Goal: Information Seeking & Learning: Learn about a topic

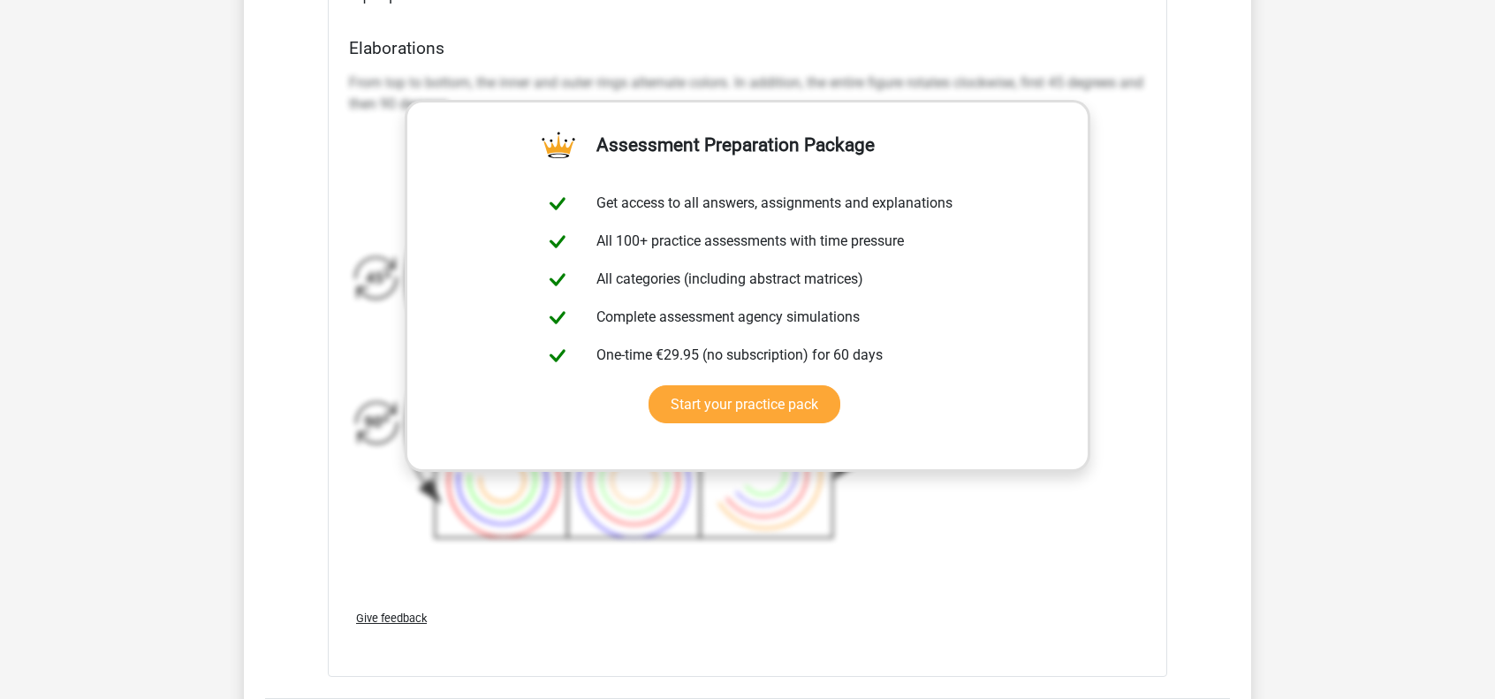
scroll to position [2624, 0]
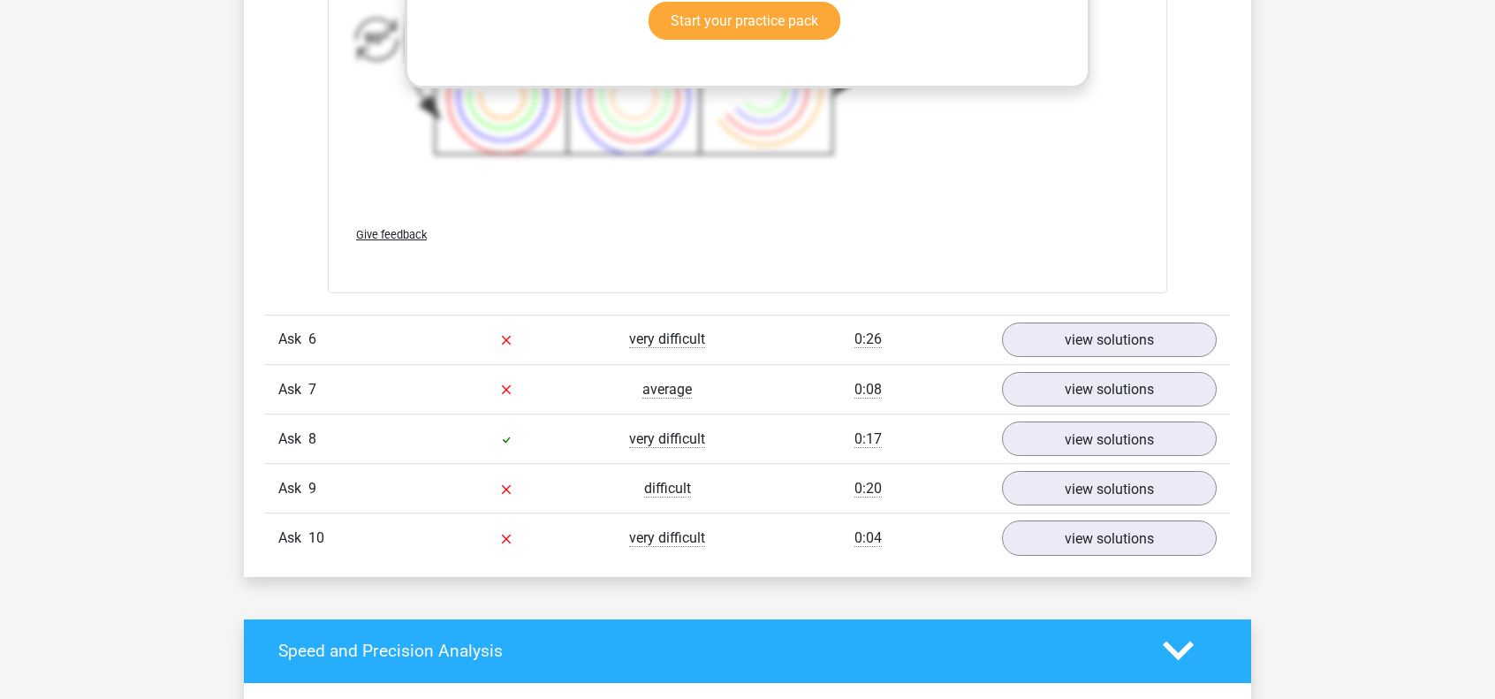
click at [529, 336] on div at bounding box center [506, 339] width 161 height 21
click at [297, 337] on font "Ask" at bounding box center [289, 338] width 23 height 17
click at [1064, 330] on font "view solutions" at bounding box center [1108, 339] width 102 height 19
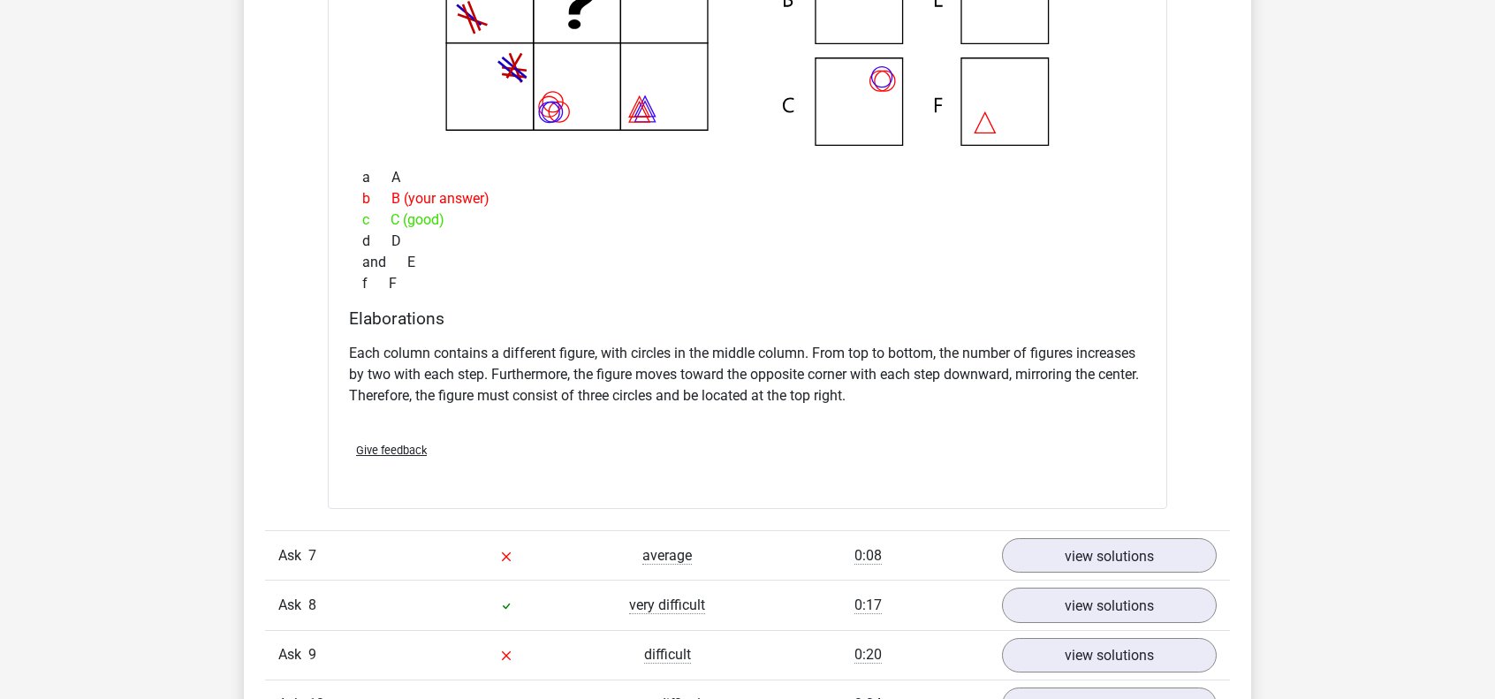
scroll to position [3410, 0]
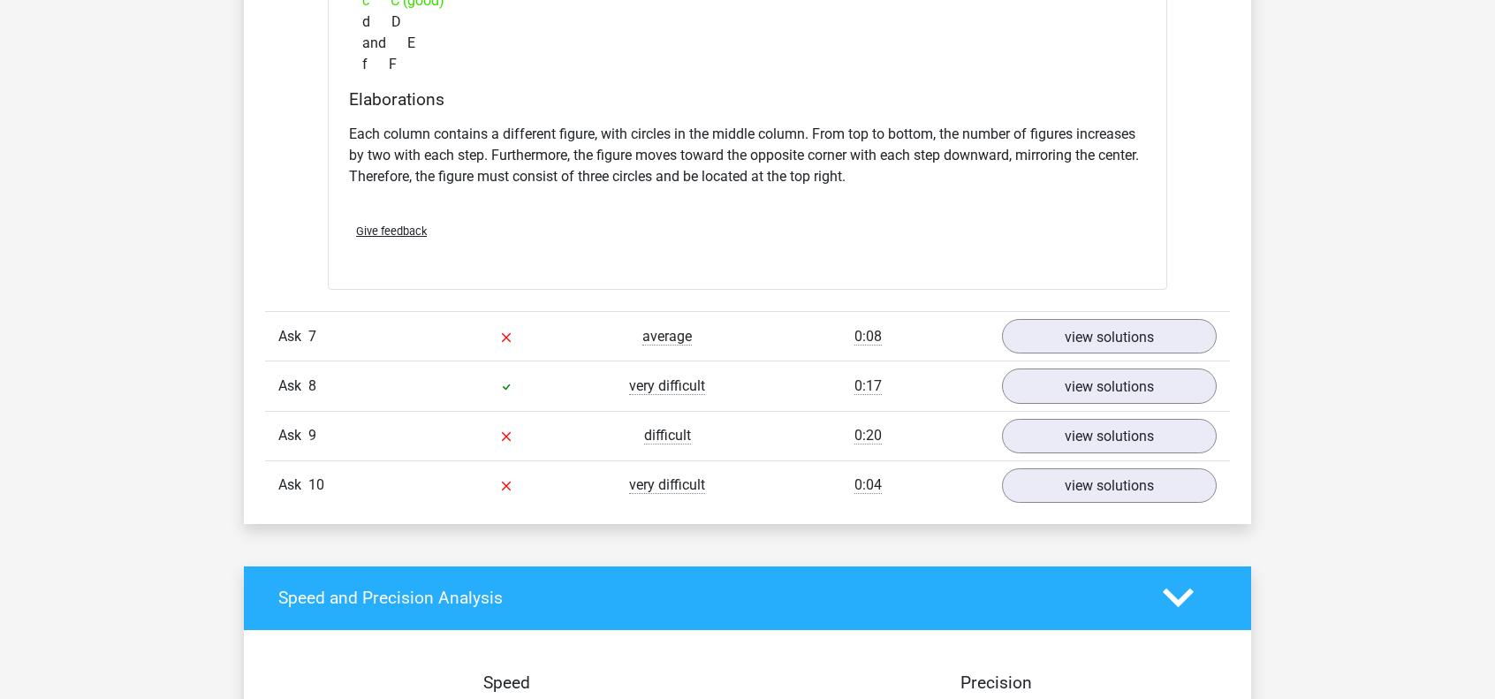
click at [815, 326] on div "0:08" at bounding box center [867, 336] width 241 height 21
click at [403, 318] on div "Ask 7 average 0:08 view solutions" at bounding box center [747, 335] width 965 height 49
click at [1065, 328] on font "view solutions" at bounding box center [1108, 336] width 102 height 19
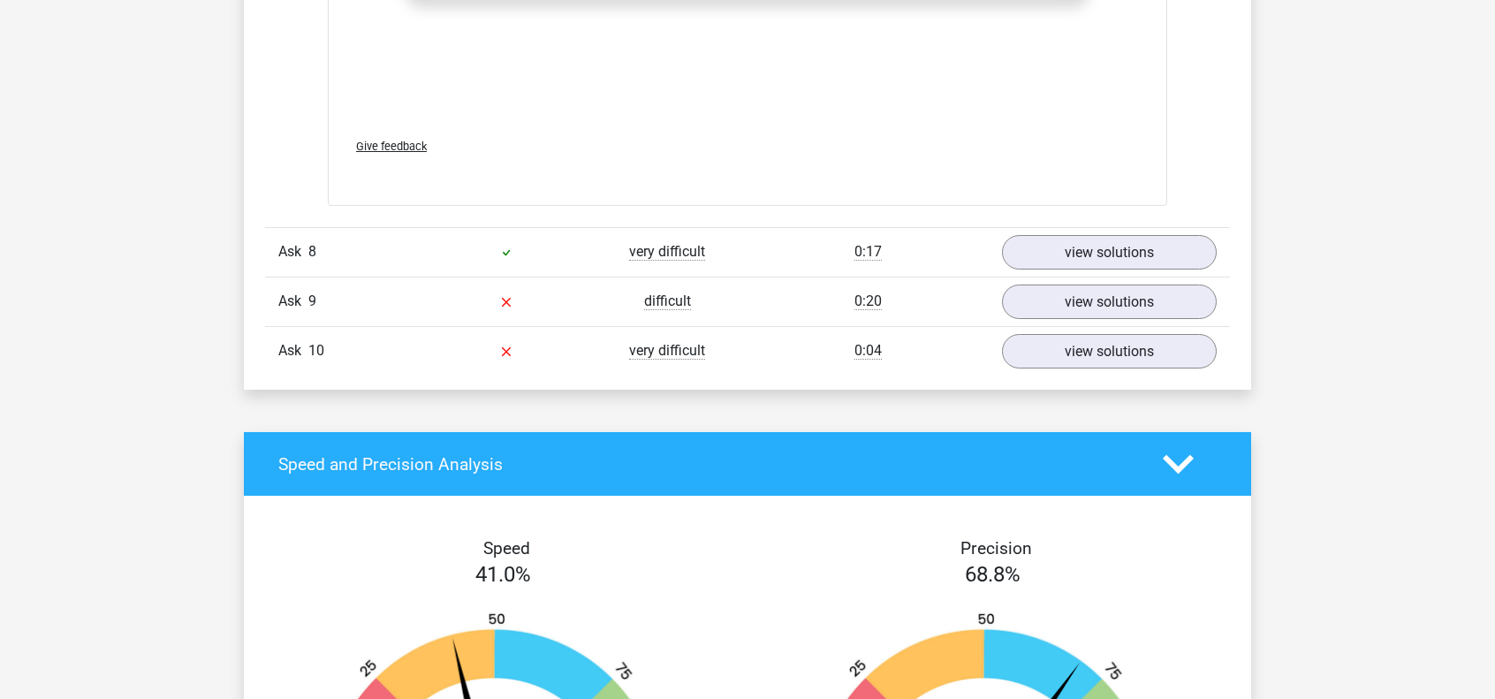
scroll to position [4732, 0]
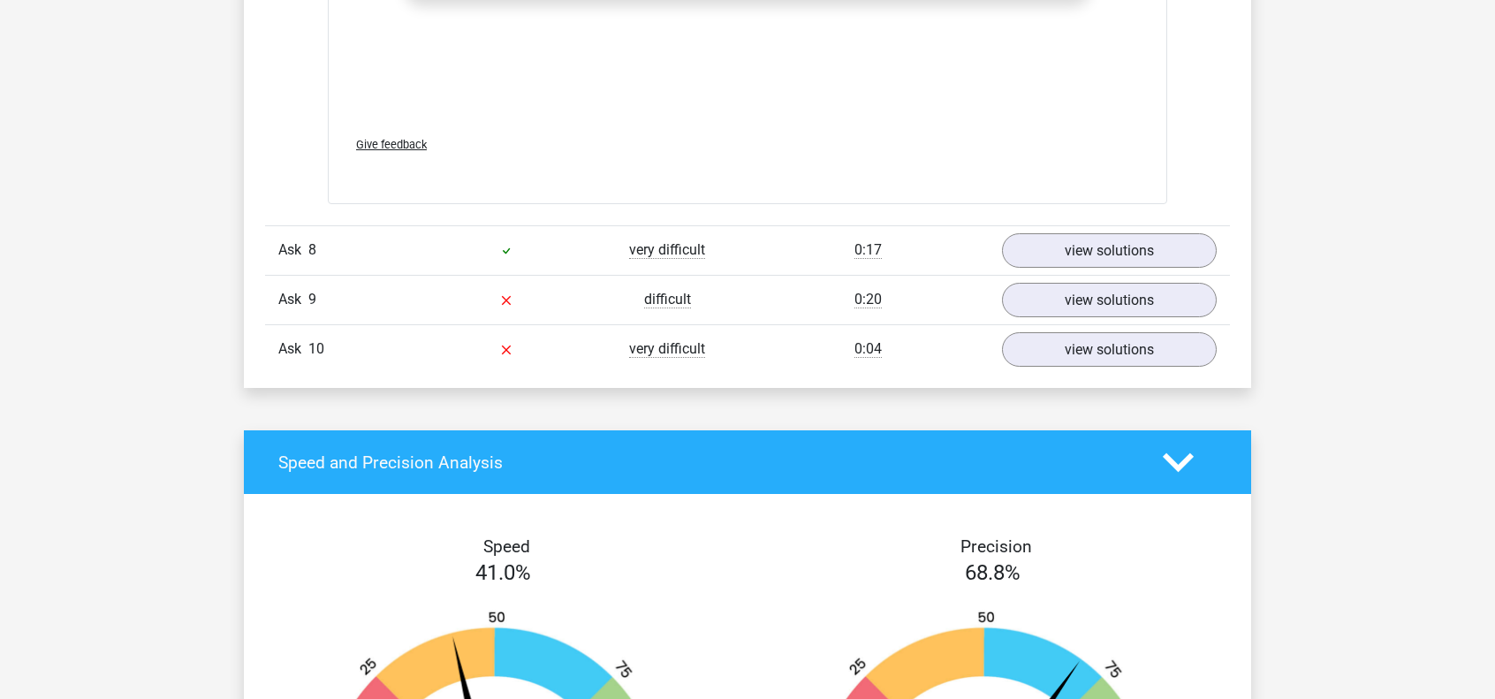
click at [769, 232] on div "Ask 8 very difficult 0:17 view solutions" at bounding box center [747, 249] width 965 height 49
click at [1044, 246] on link "view solutions" at bounding box center [1109, 251] width 246 height 40
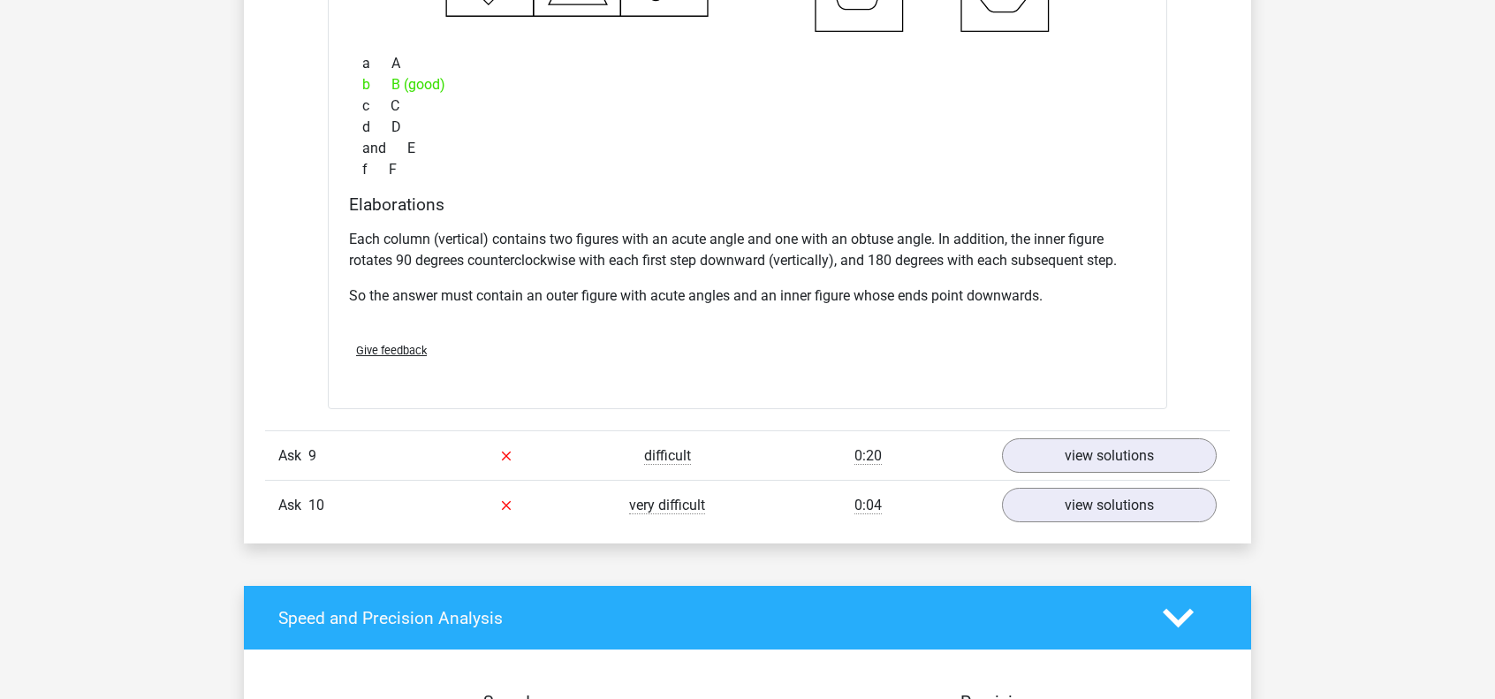
scroll to position [5345, 0]
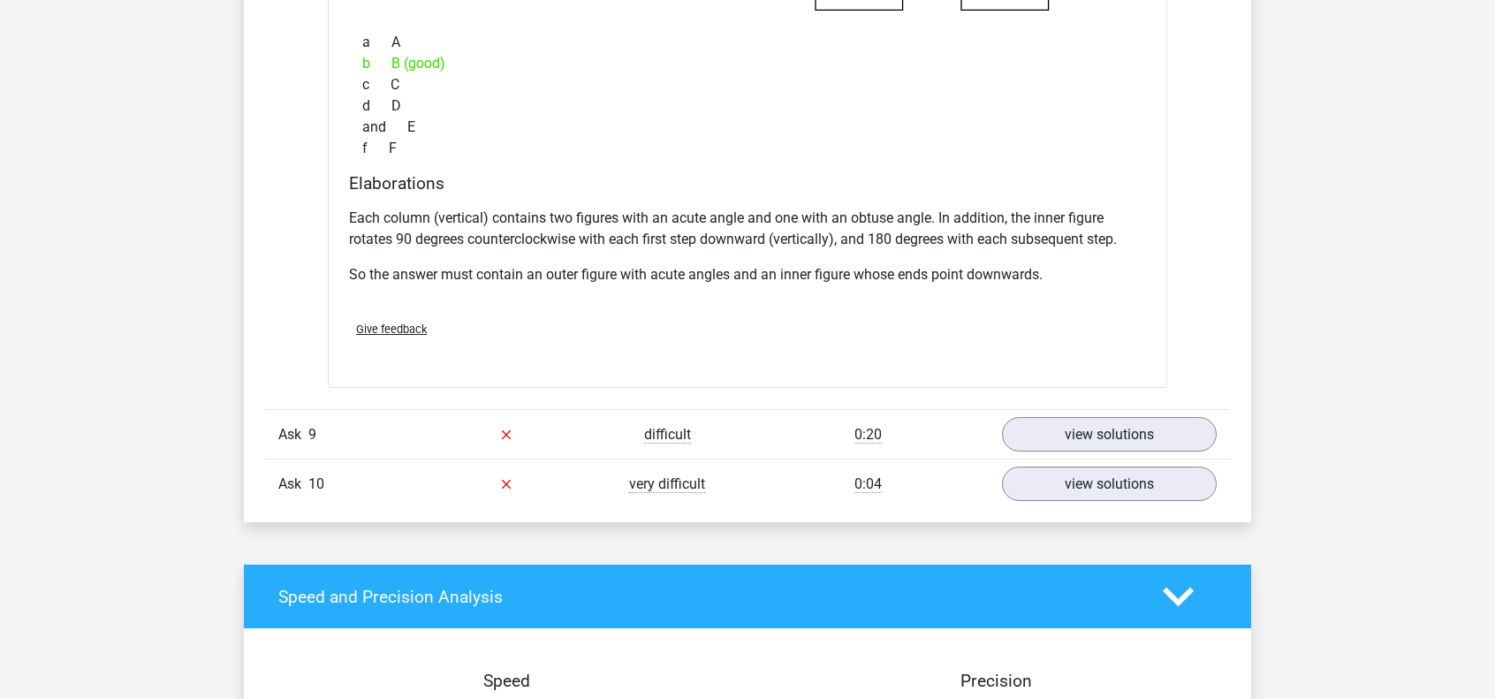
click at [329, 428] on div "Ask 9" at bounding box center [345, 434] width 161 height 21
click at [1084, 425] on font "view solutions" at bounding box center [1108, 434] width 102 height 19
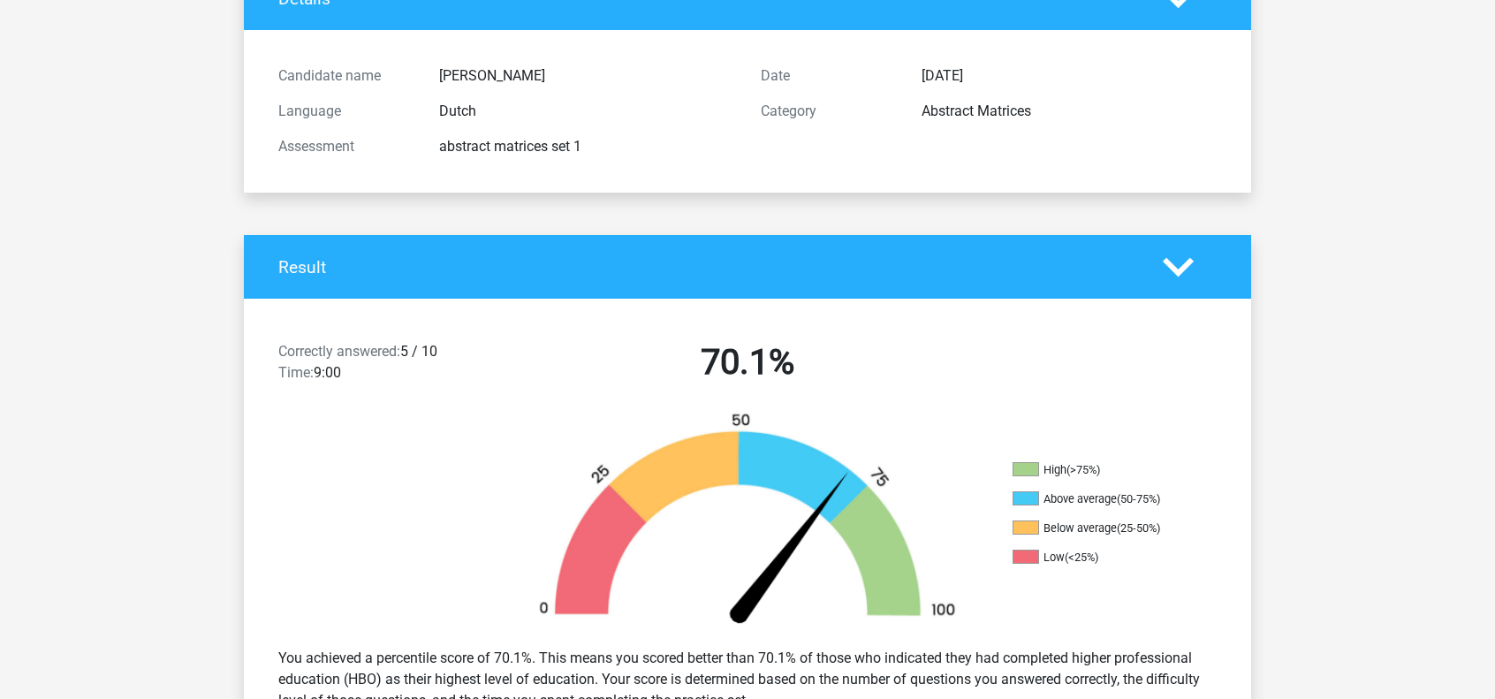
scroll to position [0, 0]
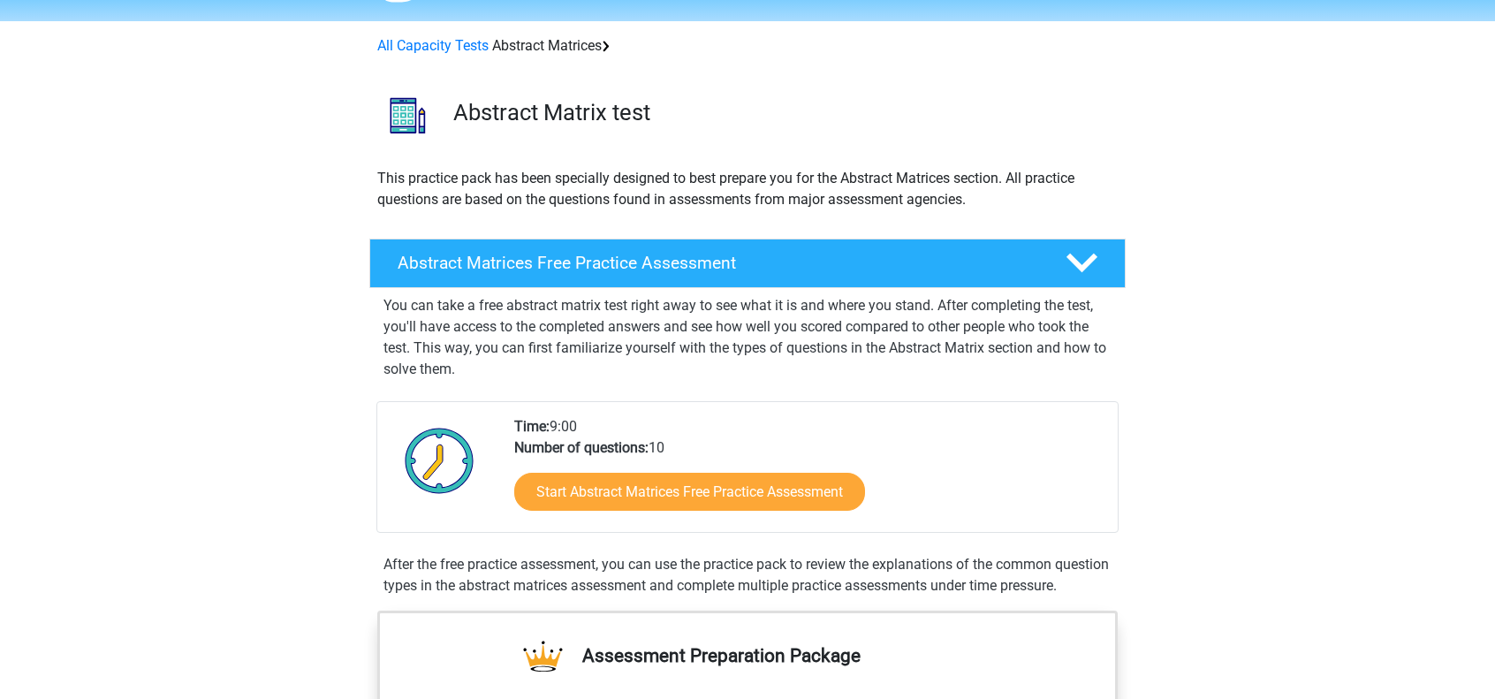
scroll to position [56, 0]
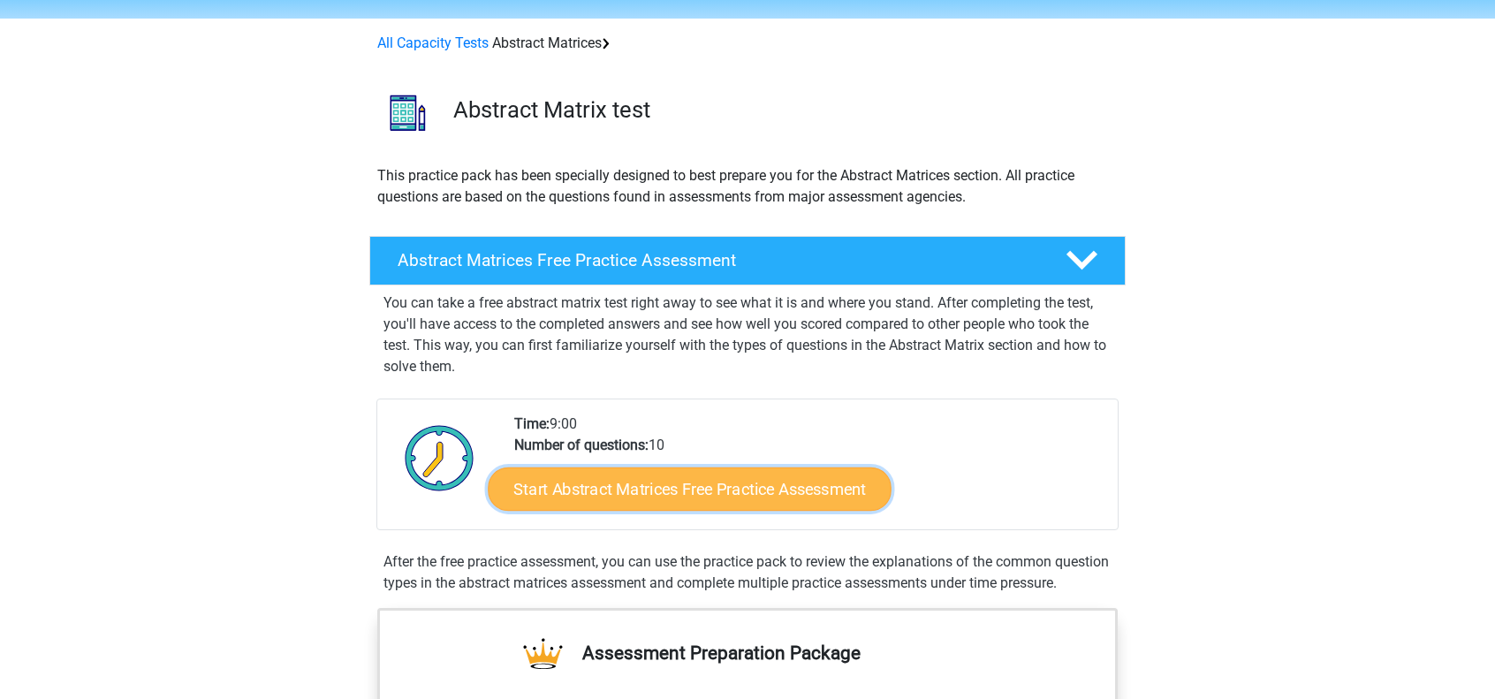
click at [631, 494] on font "Start Abstract Matrices Free Practice Assessment" at bounding box center [689, 488] width 352 height 19
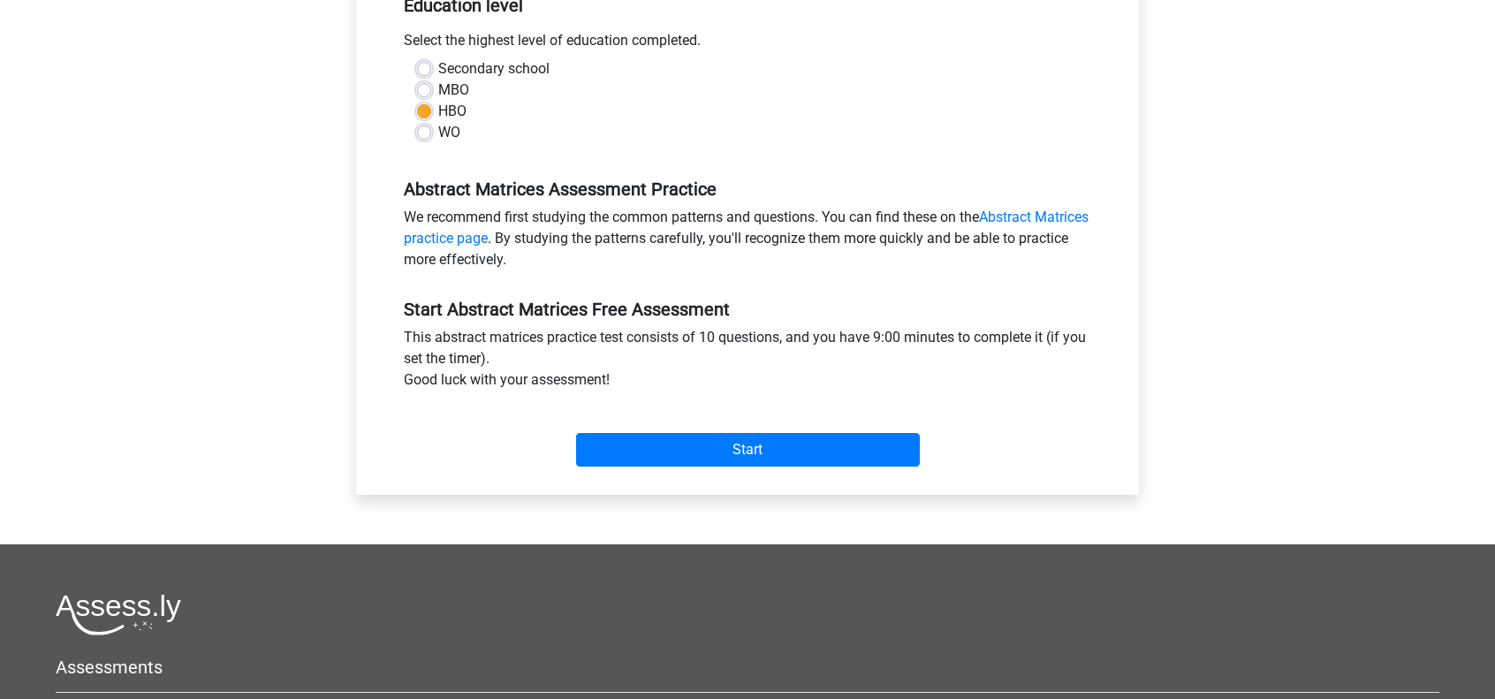
scroll to position [386, 0]
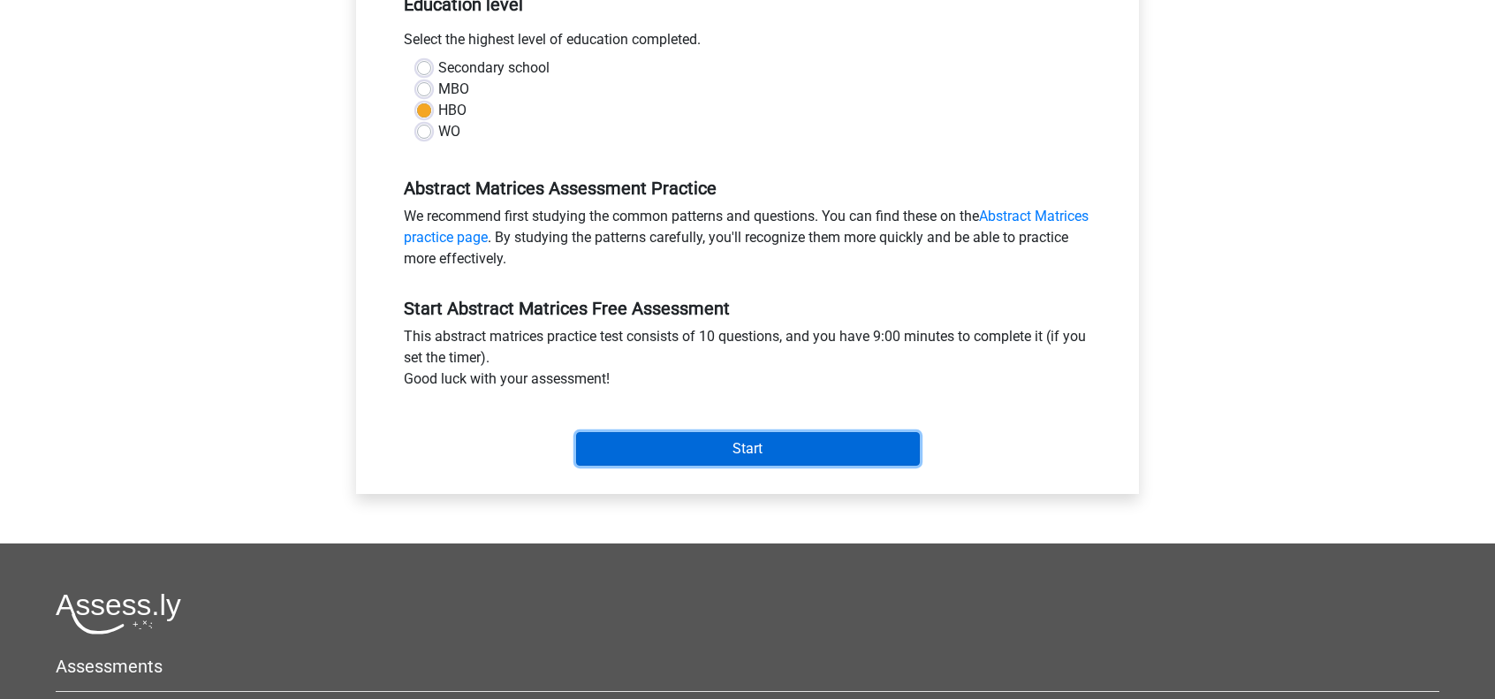
click at [712, 451] on input "Start" at bounding box center [748, 449] width 344 height 34
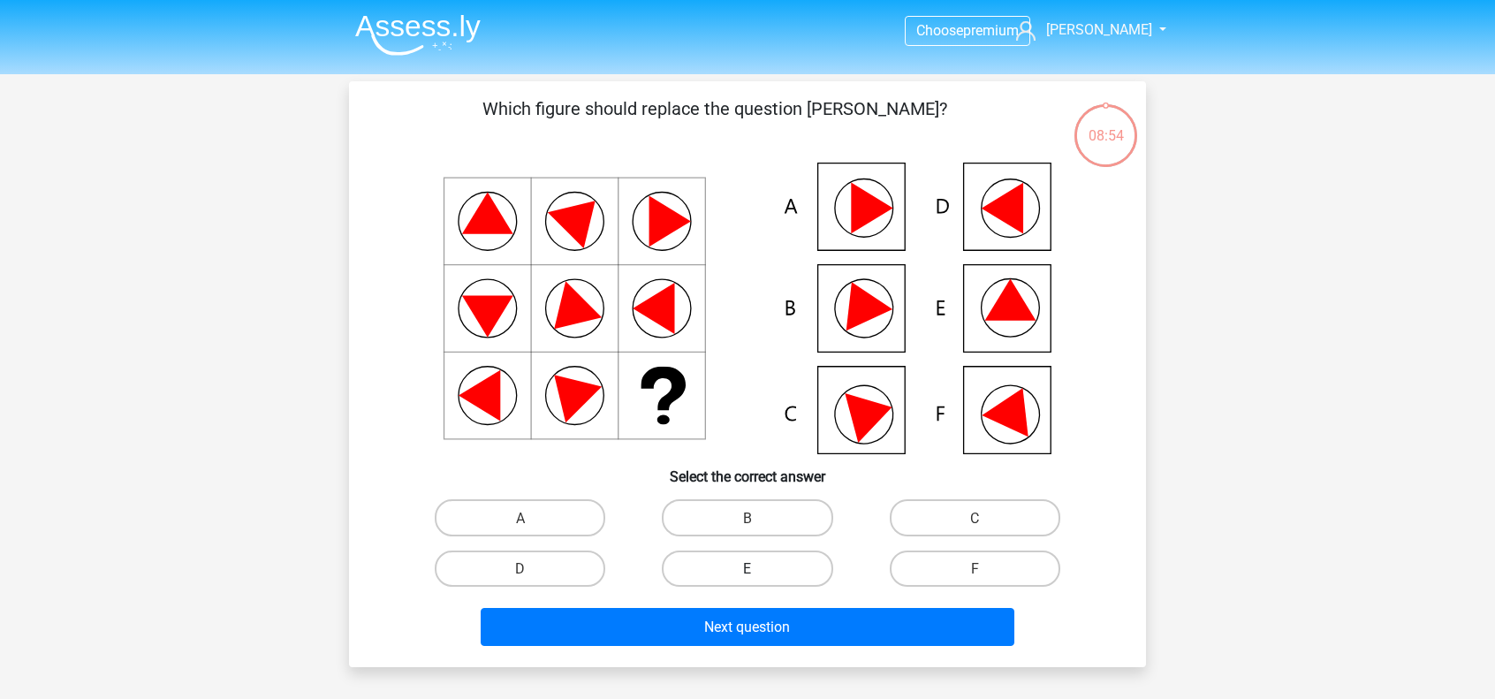
click at [755, 566] on label "E" at bounding box center [747, 568] width 171 height 36
click at [755, 568] on input "E" at bounding box center [752, 573] width 11 height 11
radio input "true"
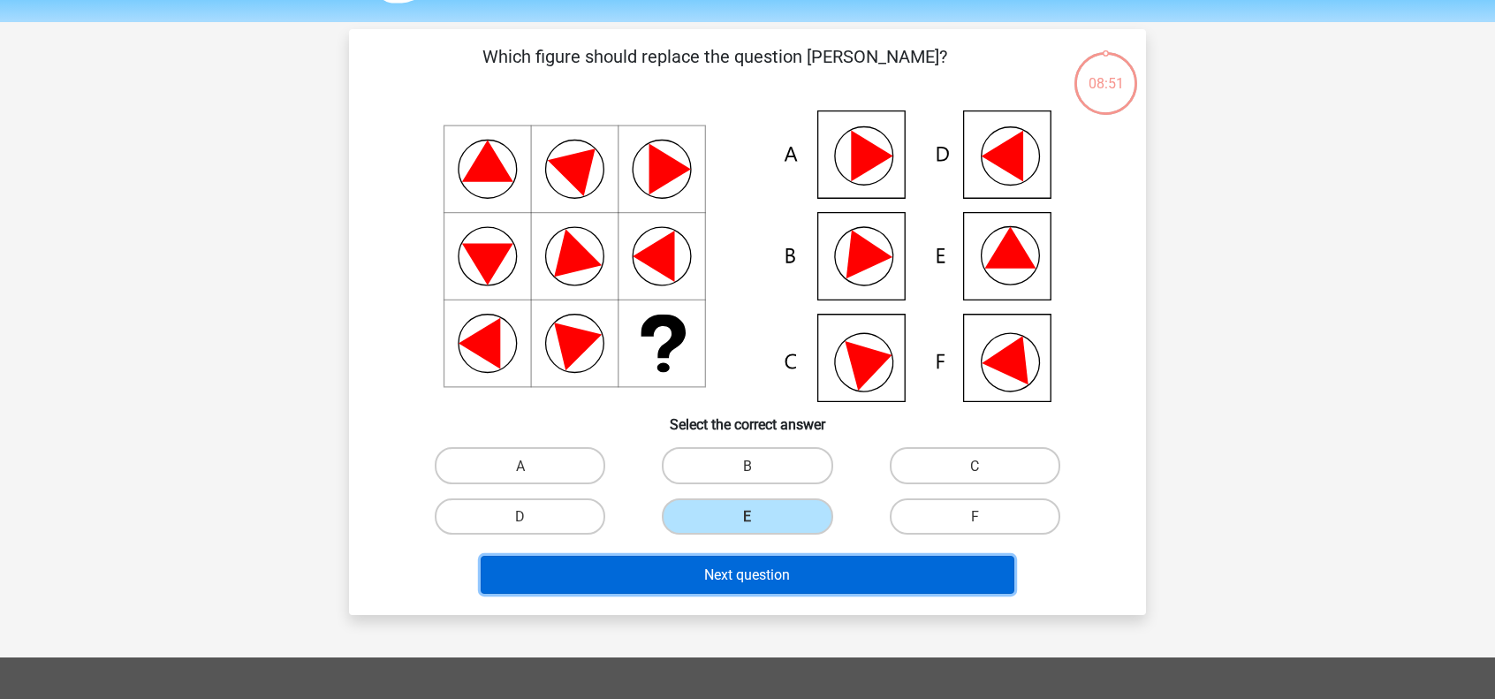
click at [723, 582] on font "Next question" at bounding box center [747, 574] width 86 height 17
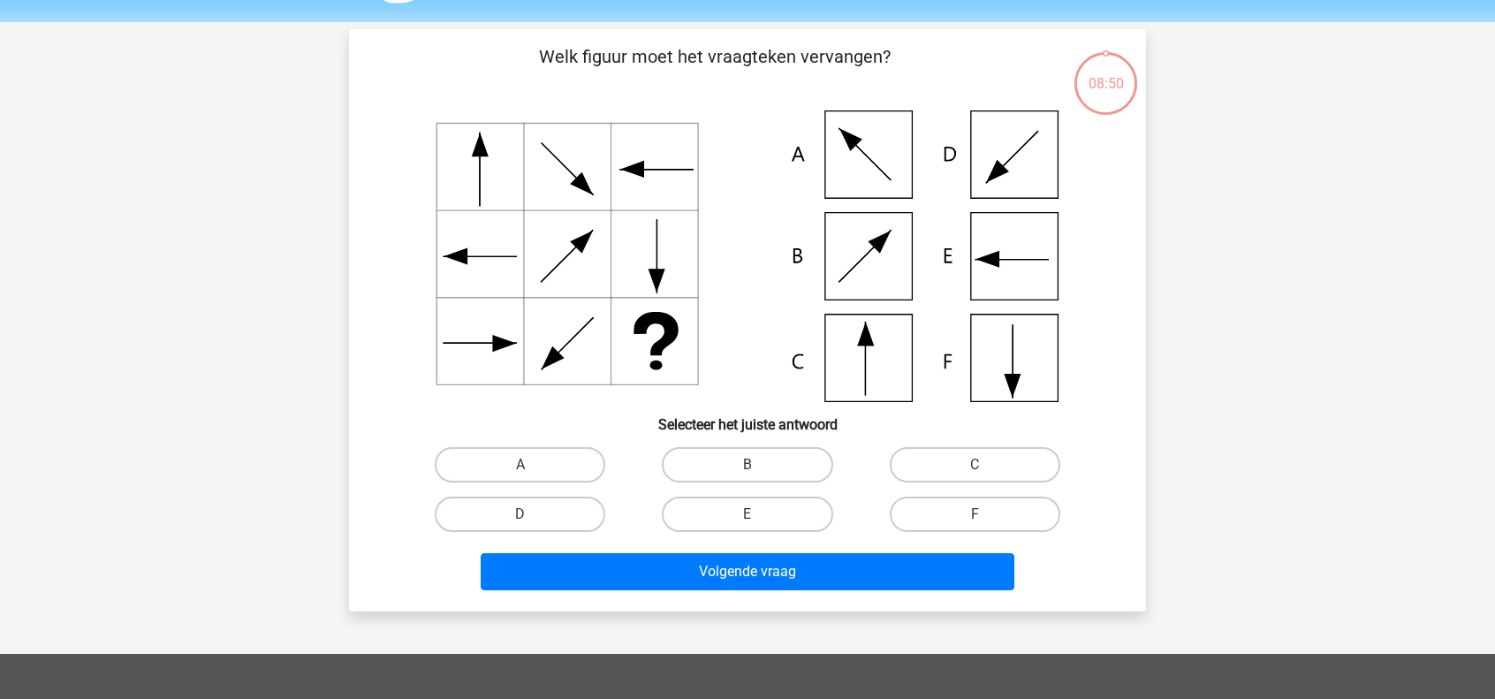
scroll to position [81, 0]
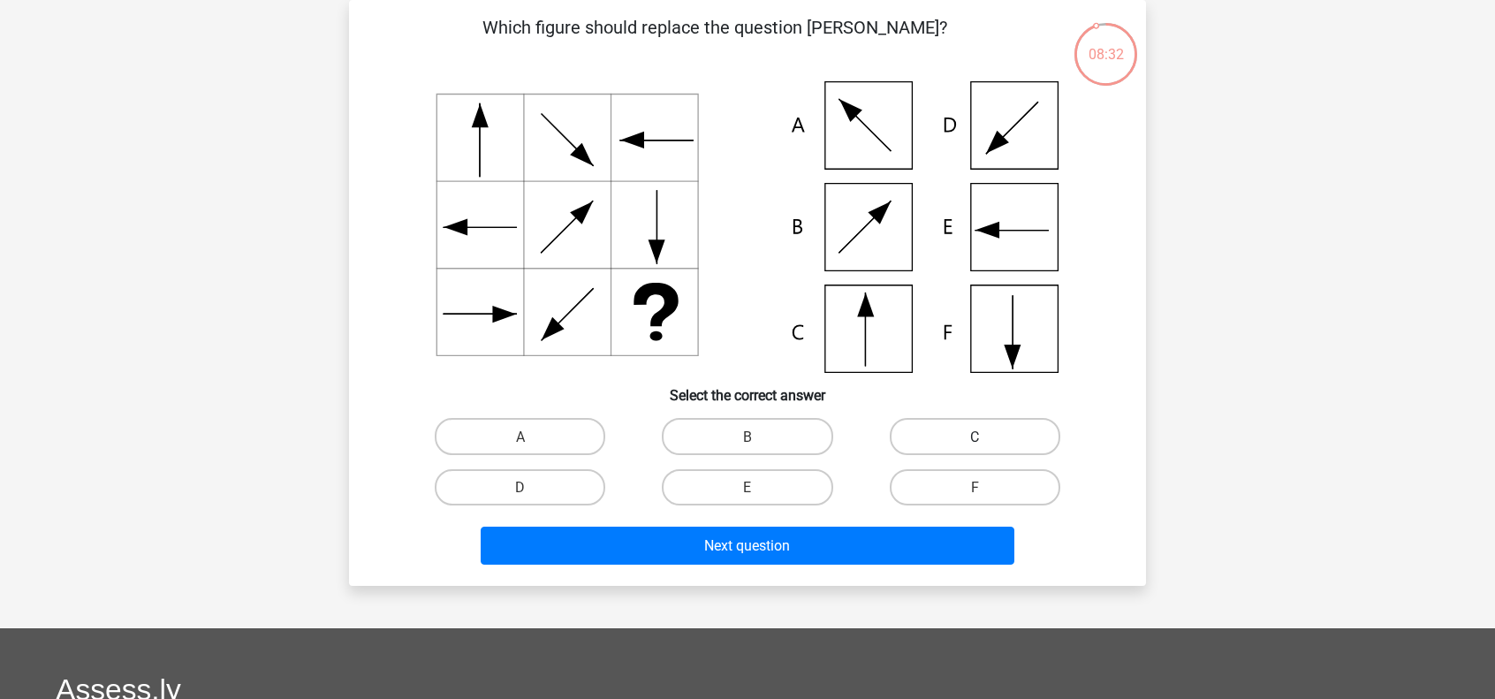
click at [912, 437] on label "C" at bounding box center [975, 436] width 171 height 36
click at [974, 437] on input "C" at bounding box center [979, 441] width 11 height 11
radio input "true"
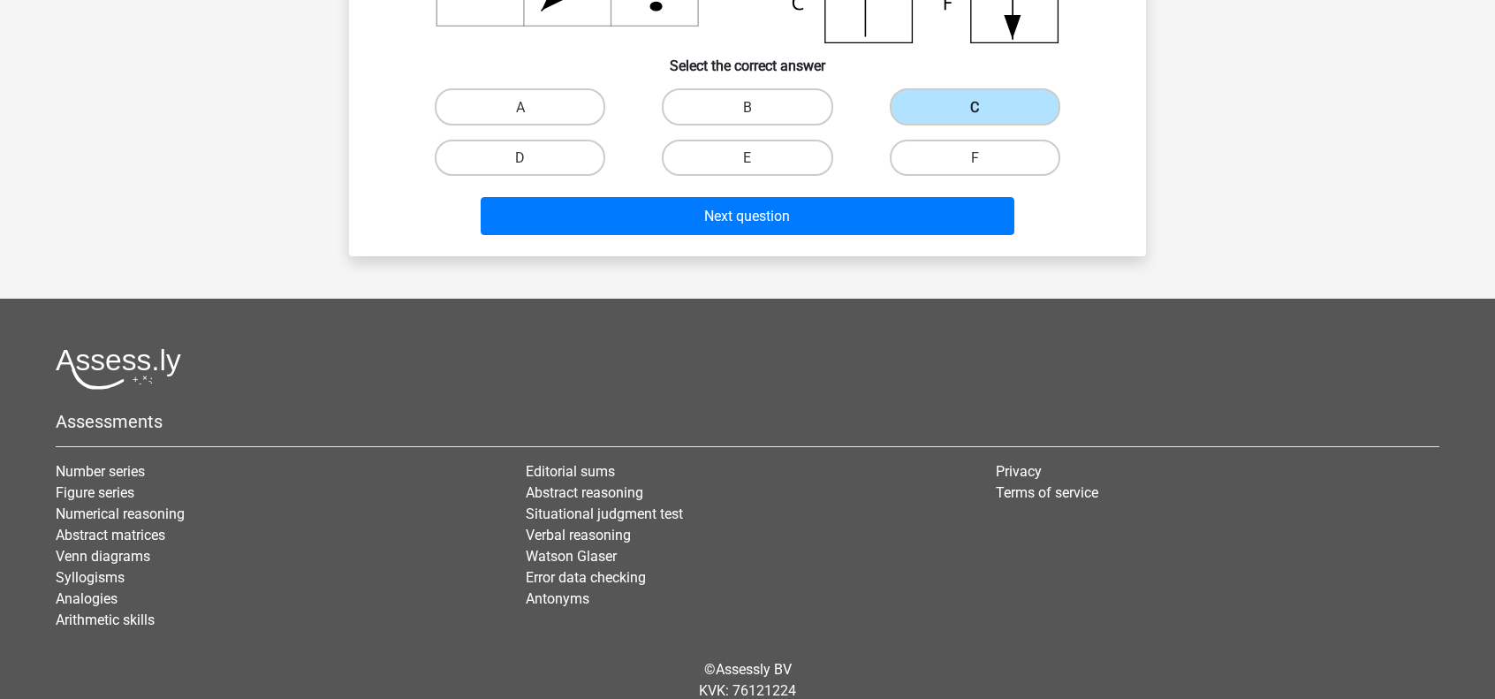
scroll to position [410, 0]
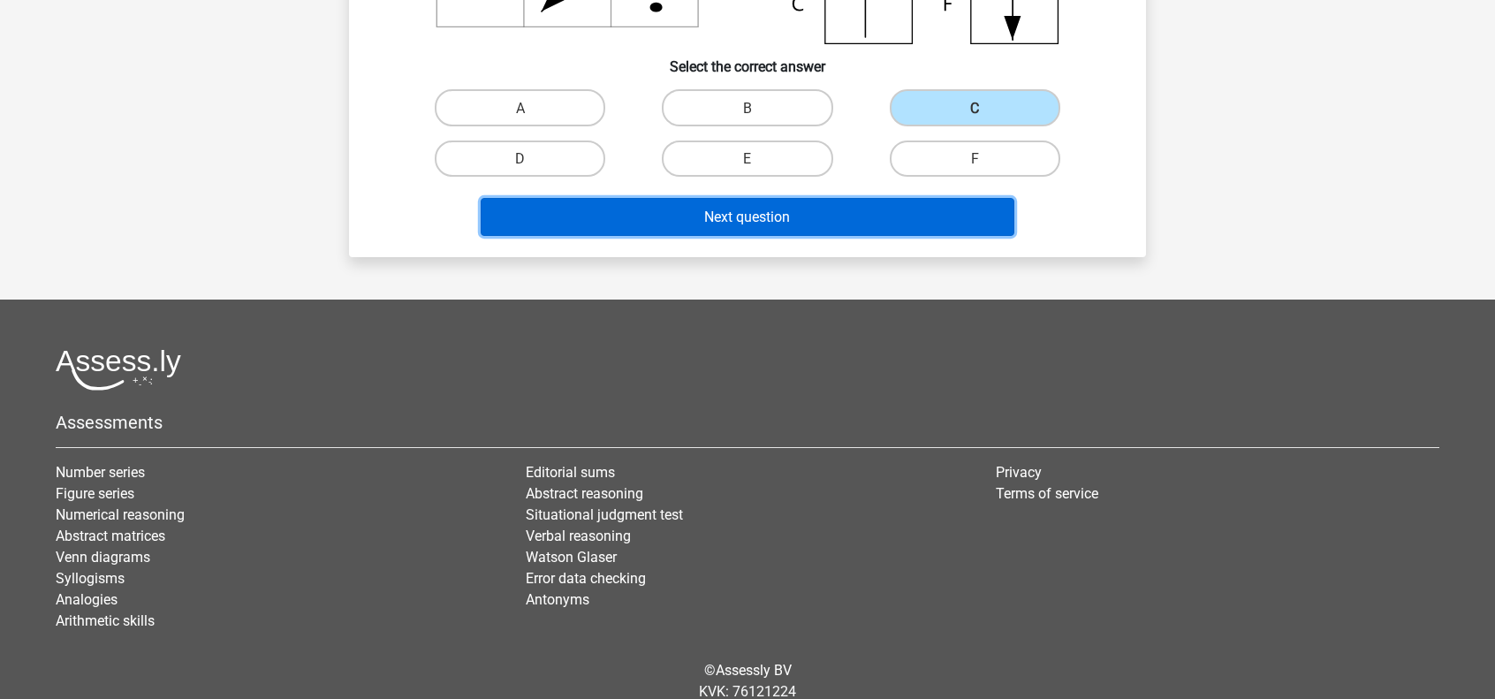
click at [824, 222] on button "Next question" at bounding box center [748, 217] width 534 height 38
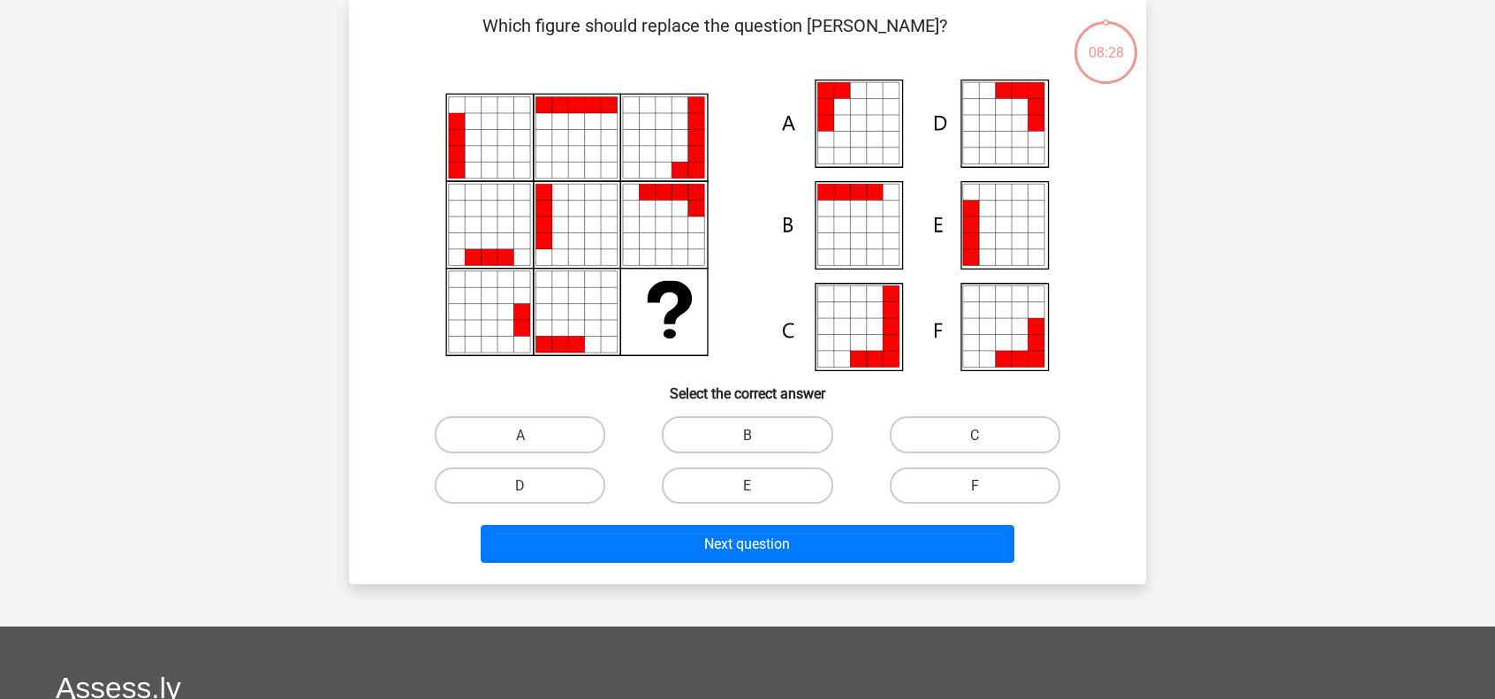
scroll to position [81, 0]
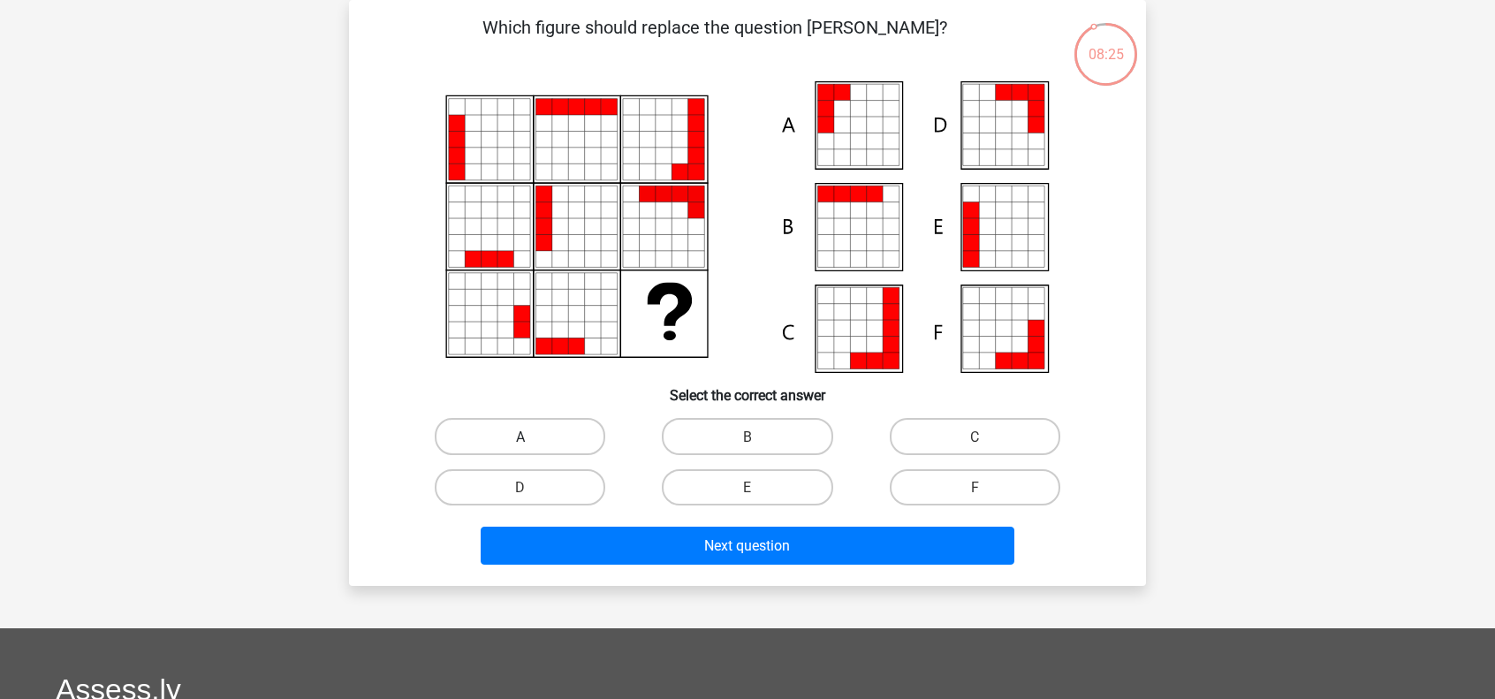
click at [572, 430] on label "A" at bounding box center [520, 436] width 171 height 36
click at [532, 436] on input "A" at bounding box center [525, 441] width 11 height 11
radio input "true"
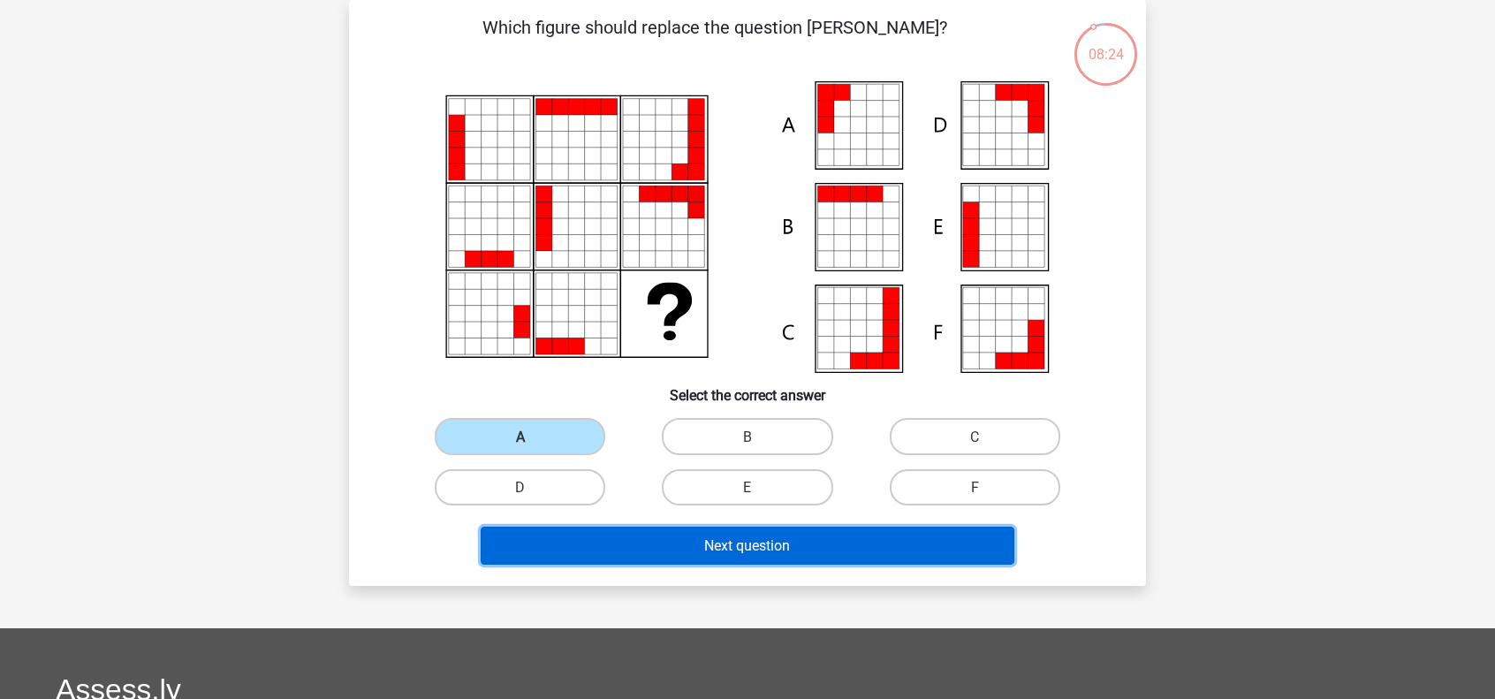
click at [701, 534] on button "Next question" at bounding box center [748, 546] width 534 height 38
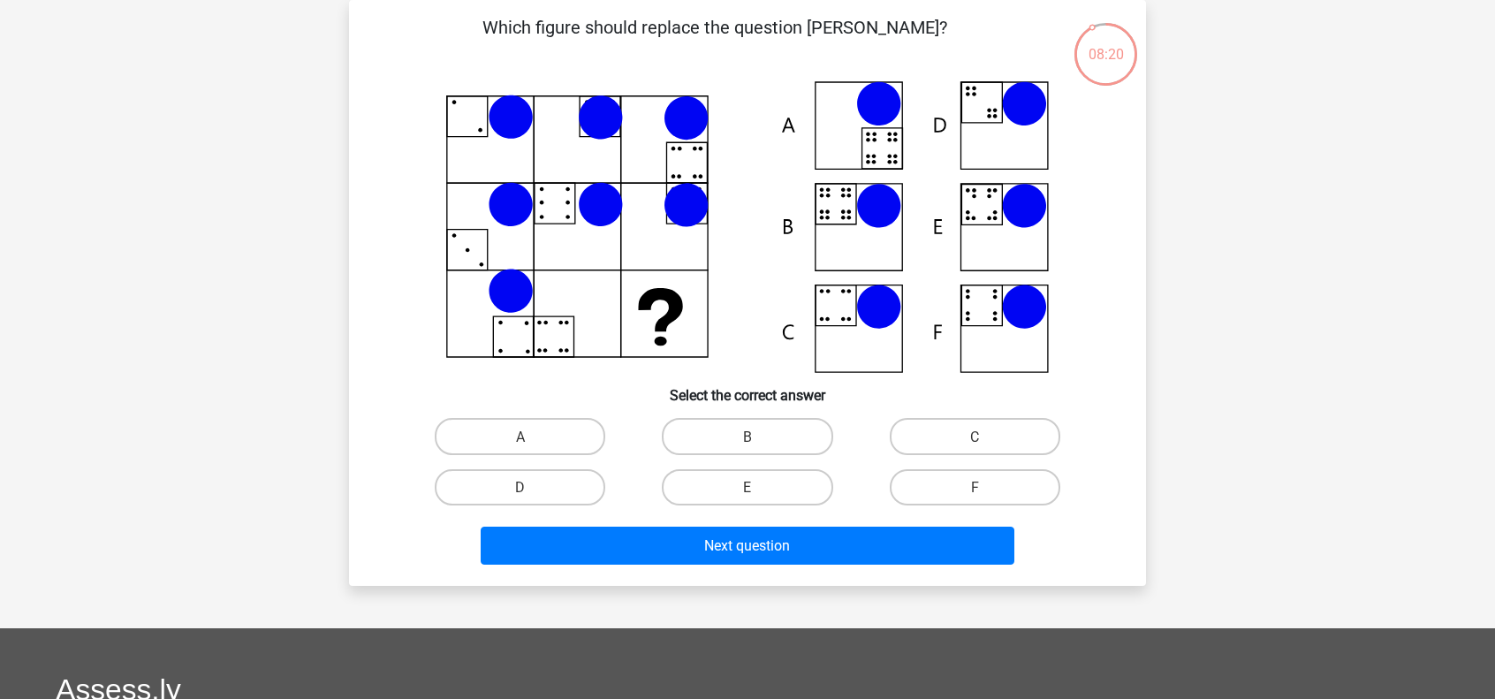
click at [750, 443] on input "B" at bounding box center [752, 441] width 11 height 11
radio input "true"
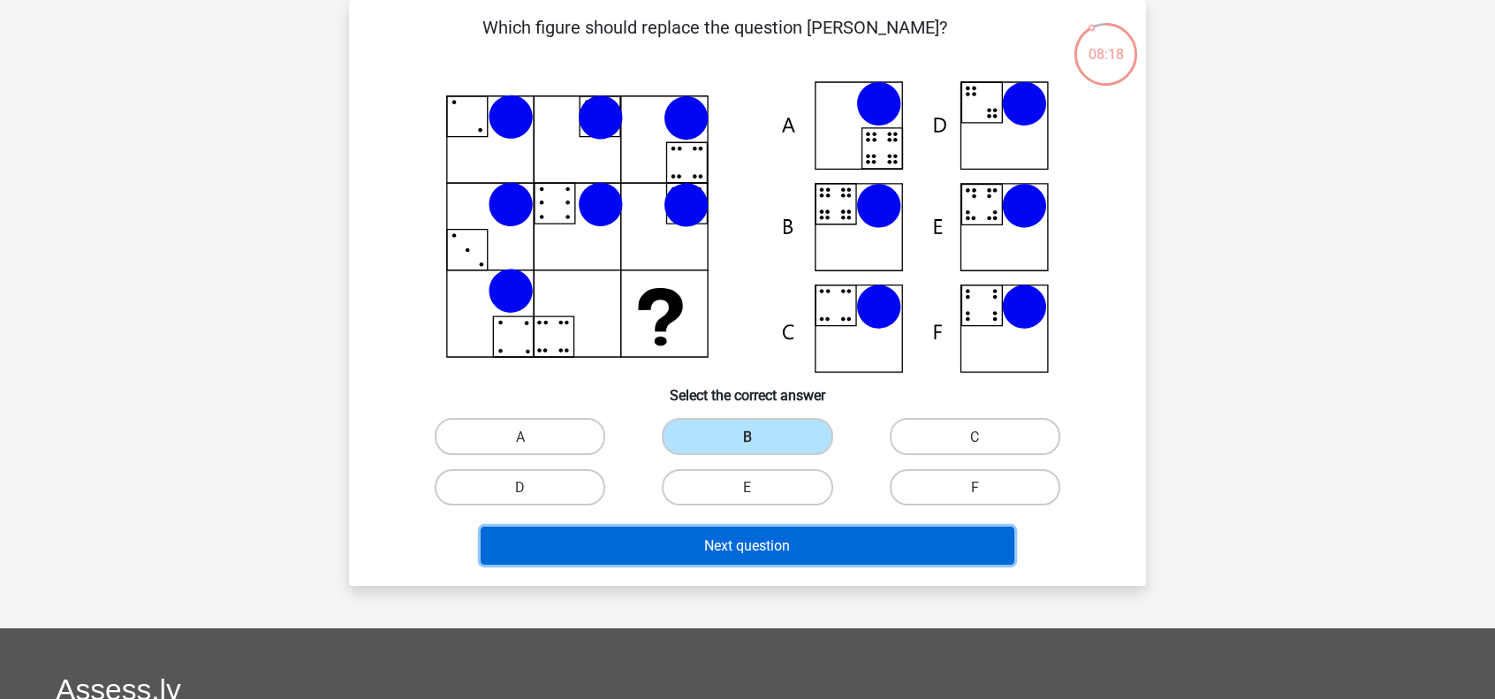
click at [691, 552] on button "Next question" at bounding box center [748, 546] width 534 height 38
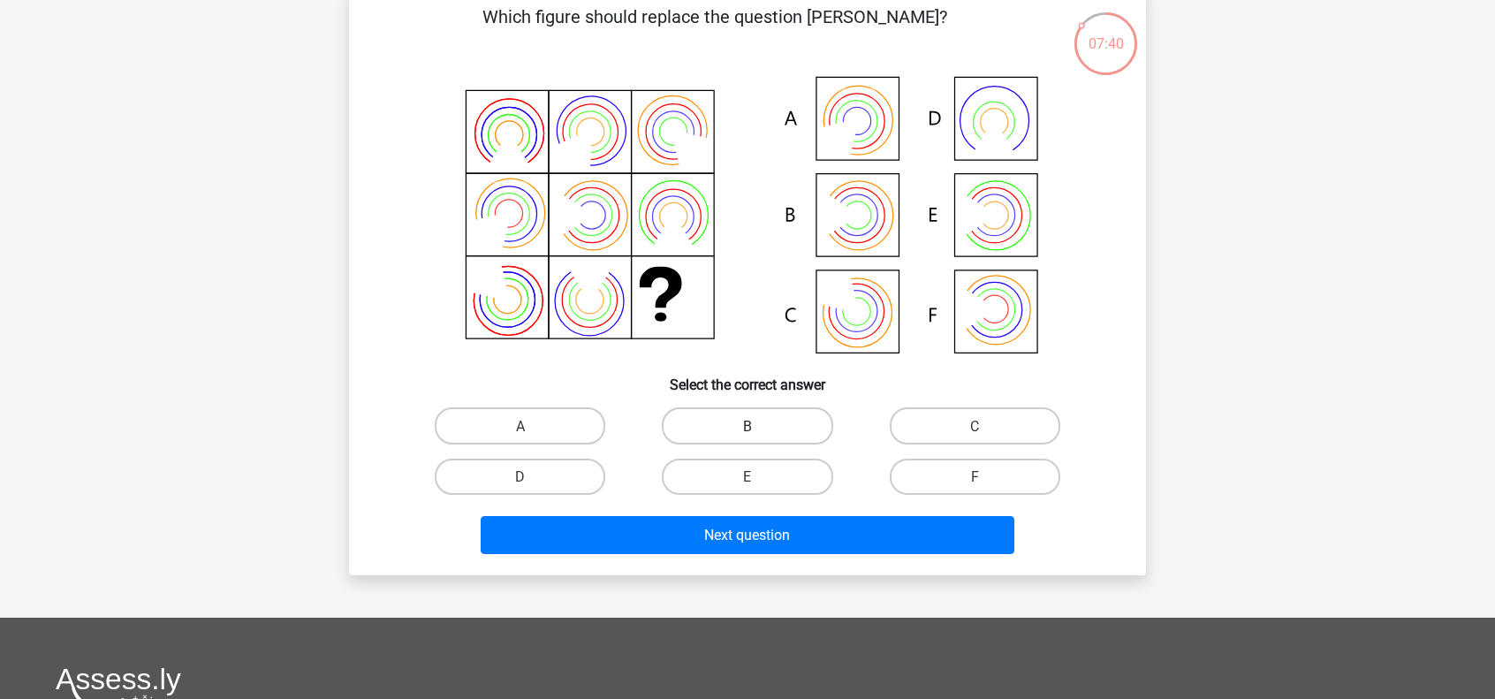
scroll to position [93, 0]
click at [700, 434] on label "B" at bounding box center [747, 424] width 171 height 36
click at [747, 434] on input "B" at bounding box center [752, 429] width 11 height 11
radio input "true"
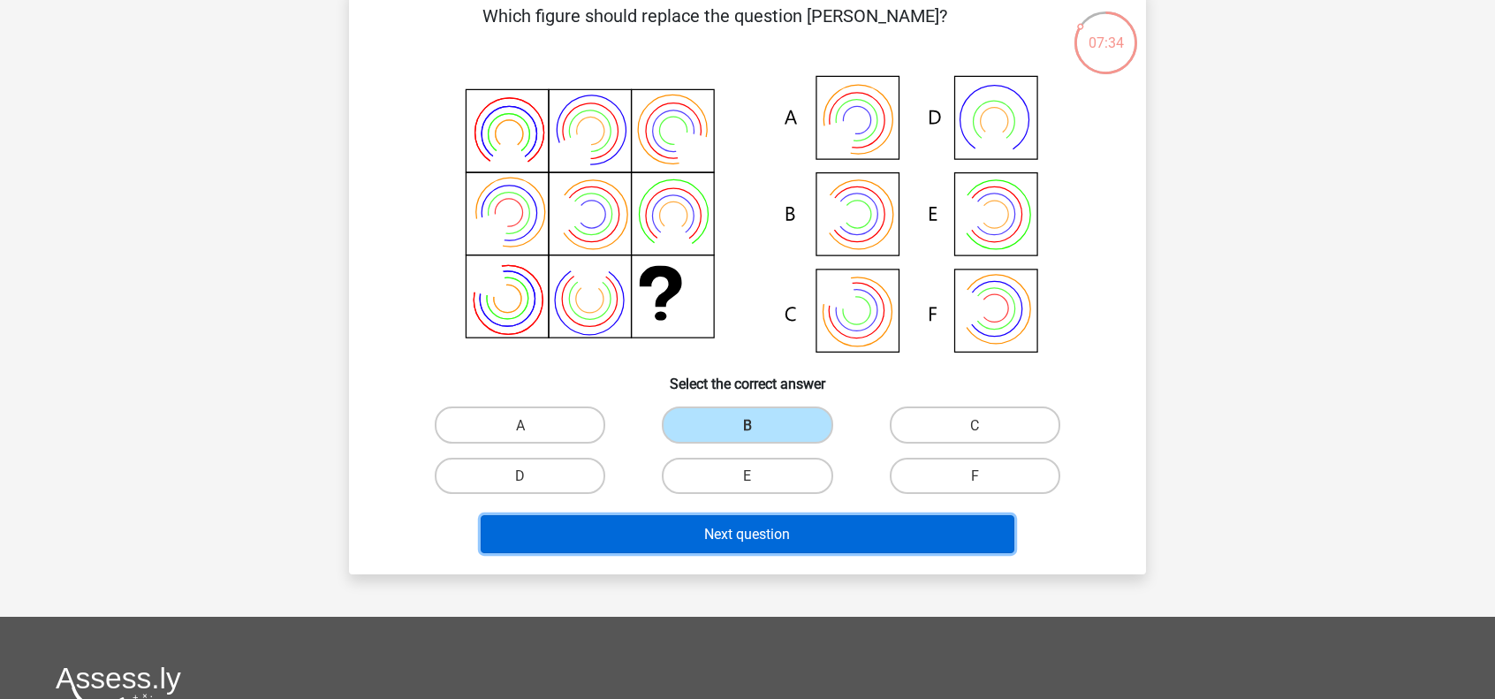
click at [687, 520] on button "Next question" at bounding box center [748, 534] width 534 height 38
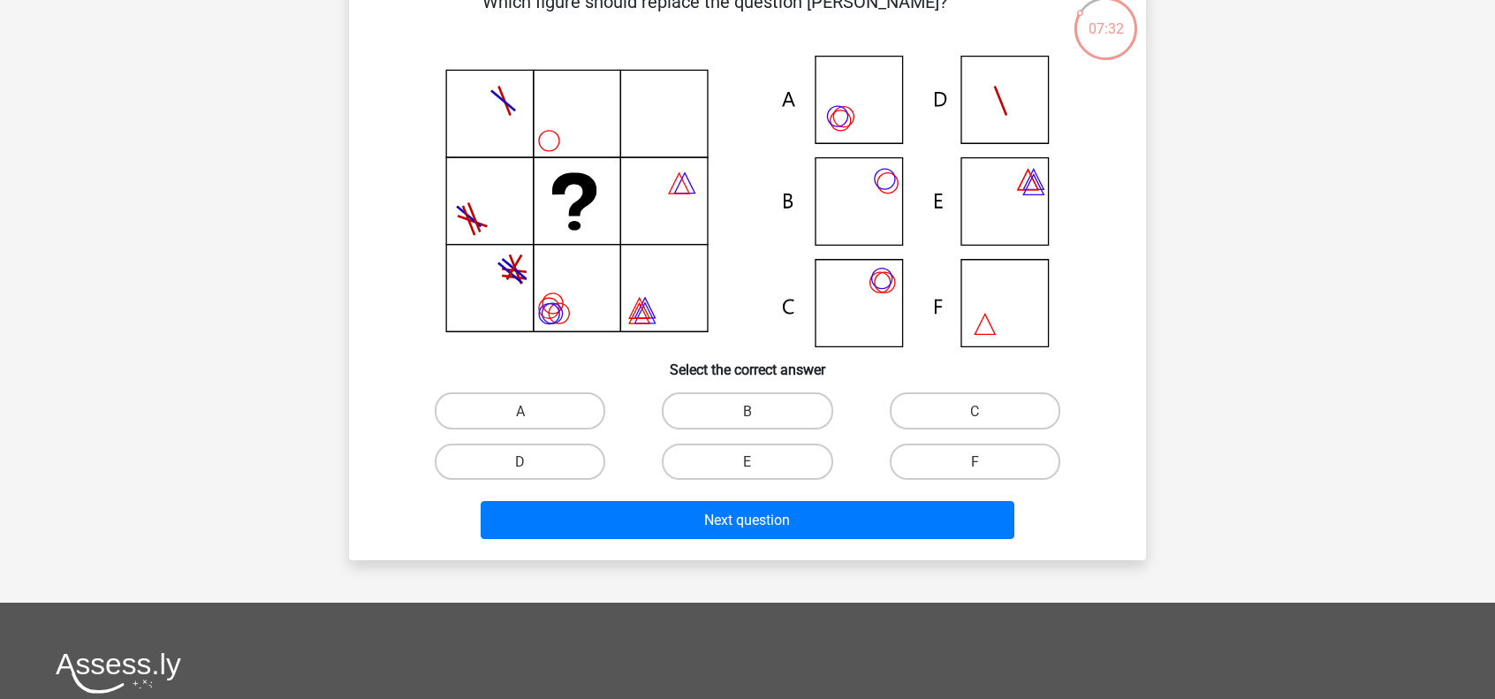
scroll to position [108, 0]
click at [920, 412] on label "C" at bounding box center [975, 409] width 171 height 36
click at [974, 412] on input "C" at bounding box center [979, 414] width 11 height 11
radio input "true"
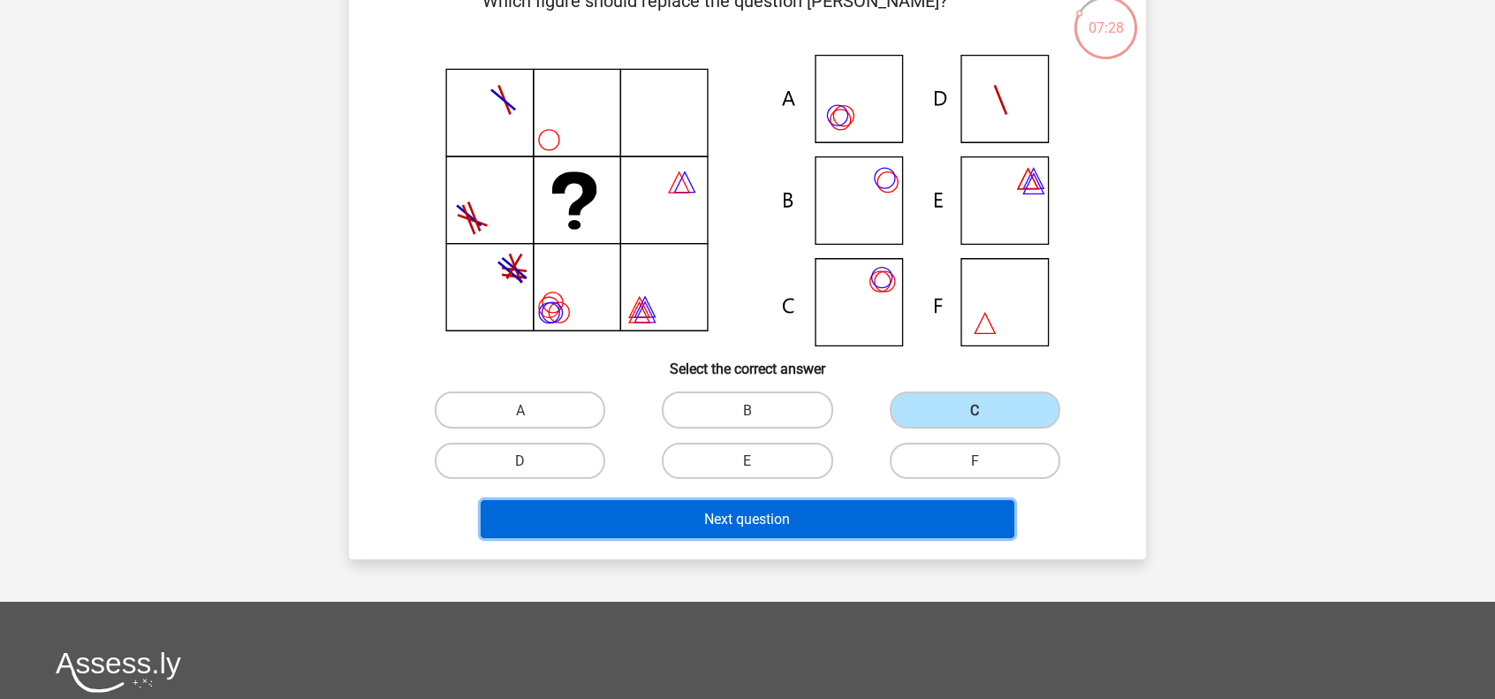
click at [832, 510] on button "Next question" at bounding box center [748, 519] width 534 height 38
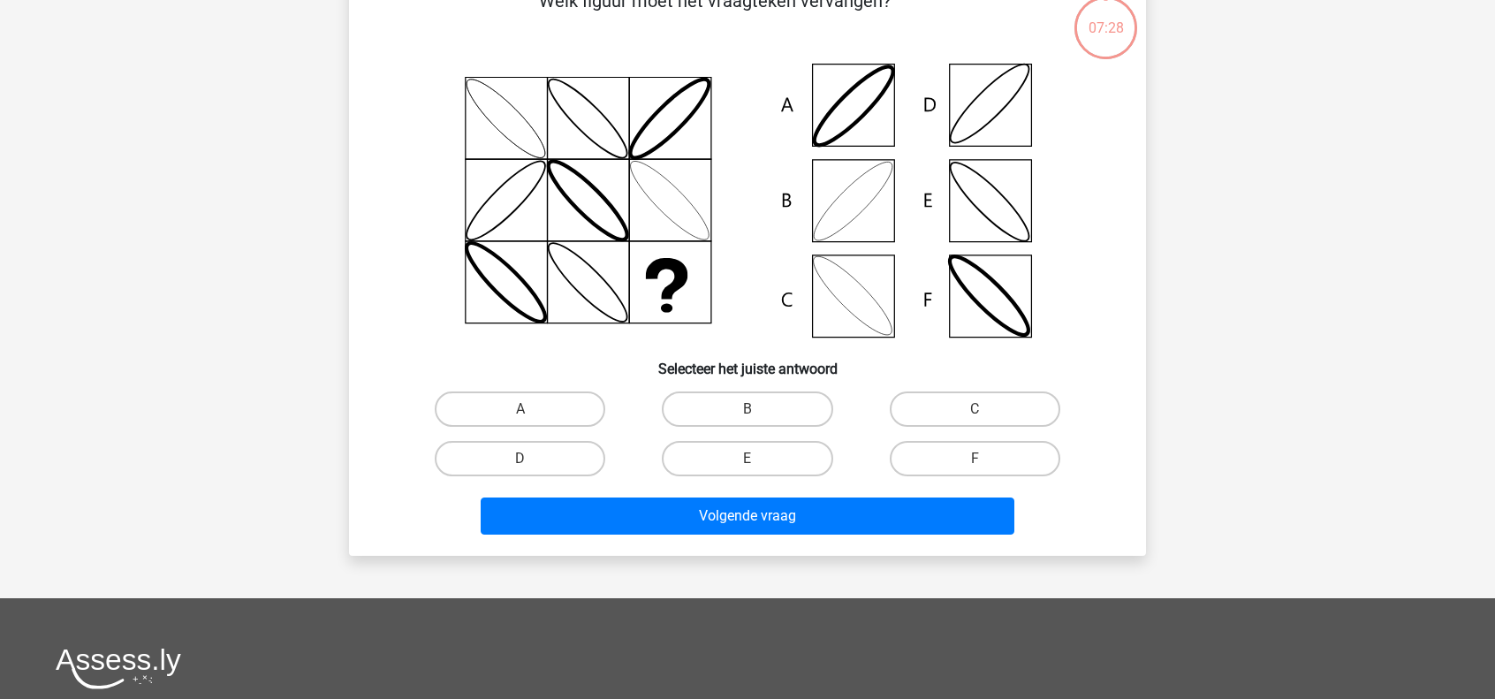
scroll to position [81, 0]
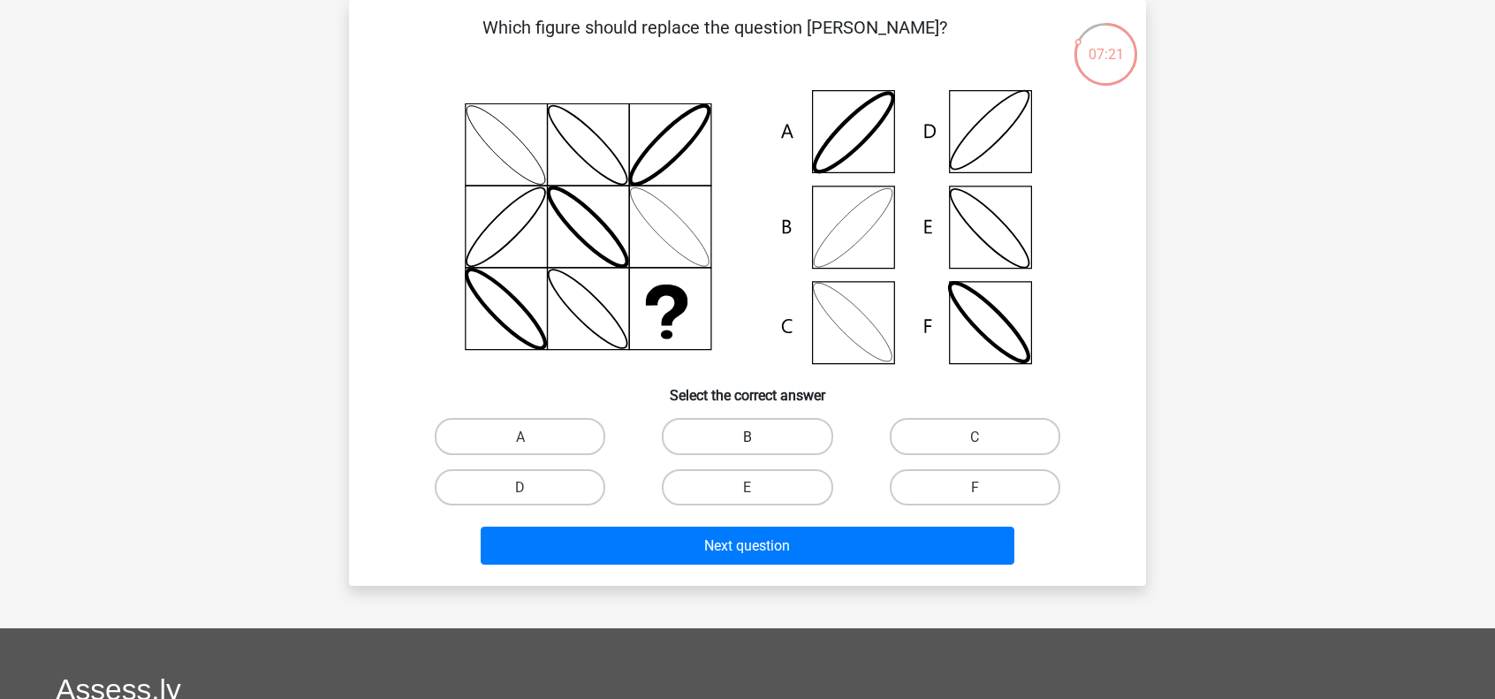
click at [739, 441] on label "B" at bounding box center [747, 436] width 171 height 36
click at [747, 441] on input "B" at bounding box center [752, 441] width 11 height 11
radio input "true"
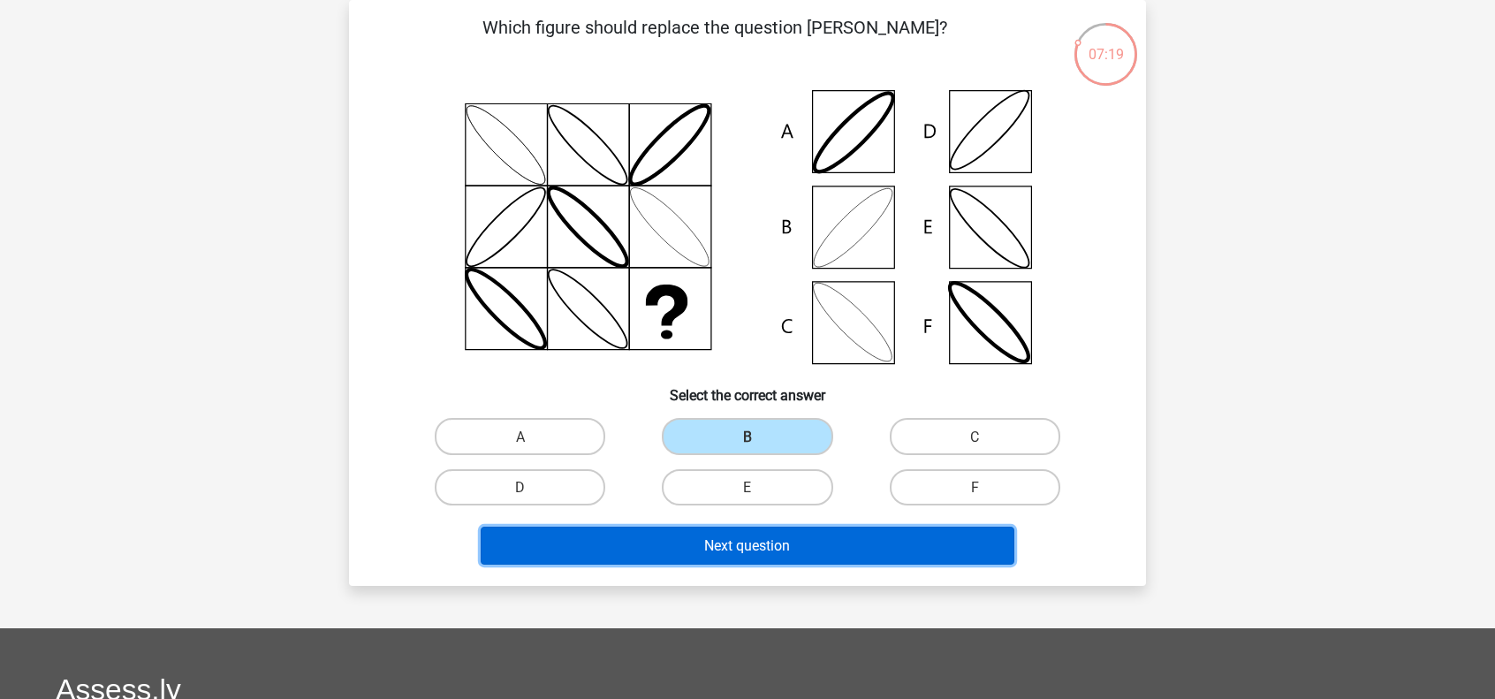
click at [689, 540] on button "Next question" at bounding box center [748, 546] width 534 height 38
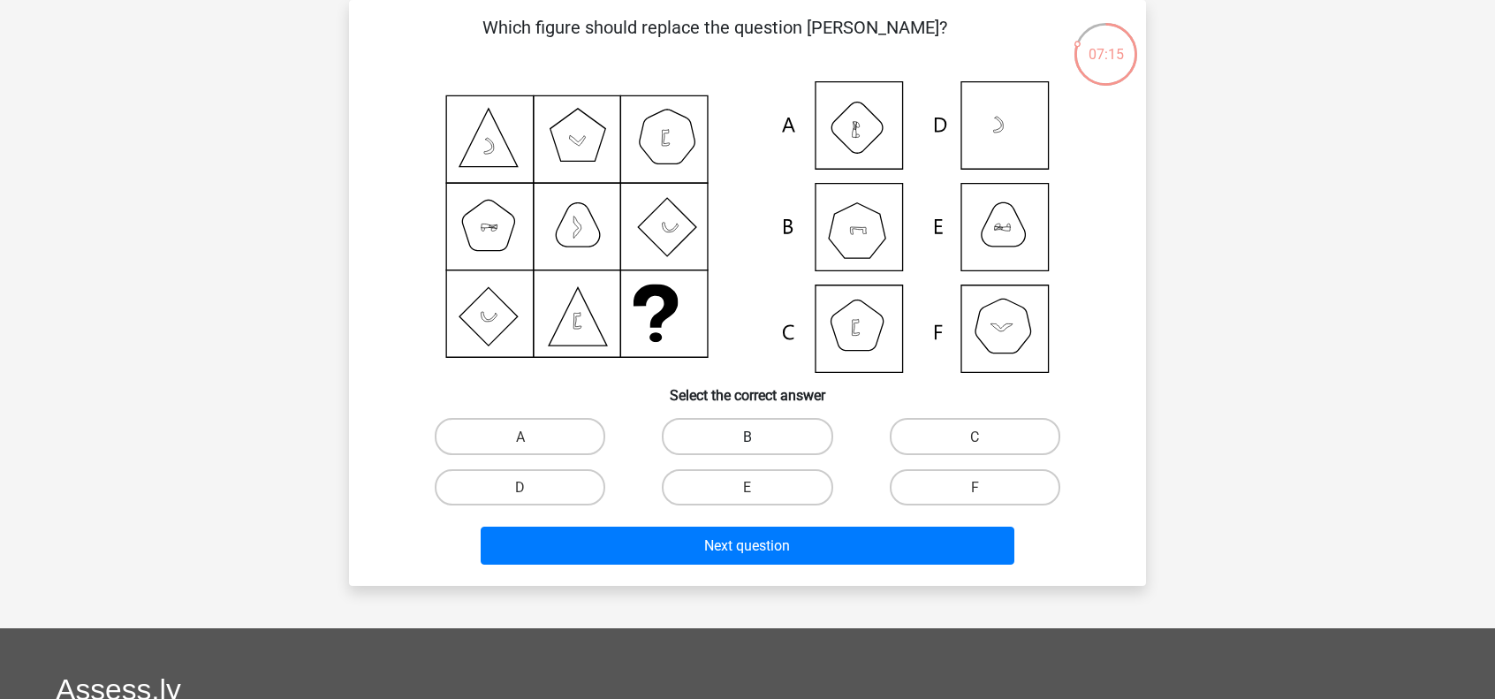
click at [767, 429] on label "B" at bounding box center [747, 436] width 171 height 36
click at [759, 436] on input "B" at bounding box center [752, 441] width 11 height 11
radio input "true"
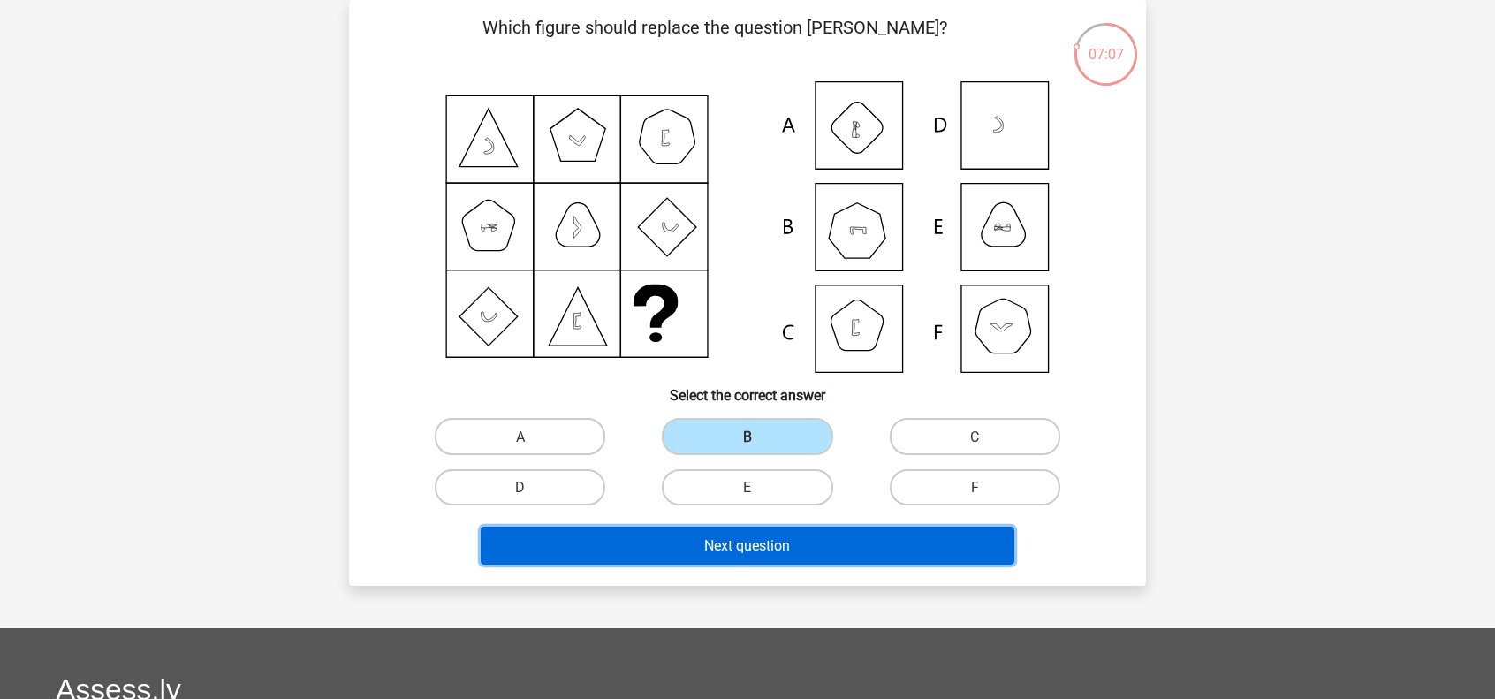
click at [758, 548] on font "Next question" at bounding box center [747, 545] width 86 height 17
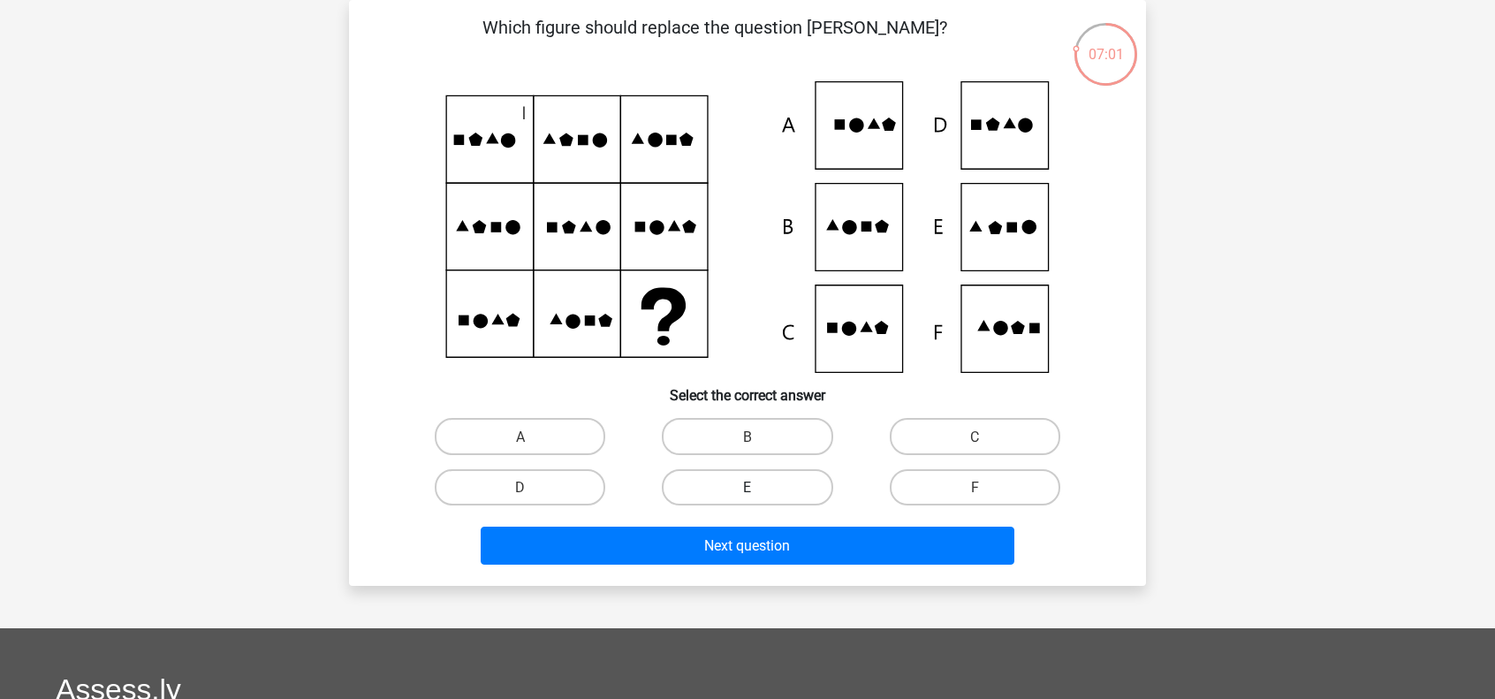
click at [774, 489] on label "E" at bounding box center [747, 487] width 171 height 36
click at [759, 489] on input "E" at bounding box center [752, 492] width 11 height 11
radio input "true"
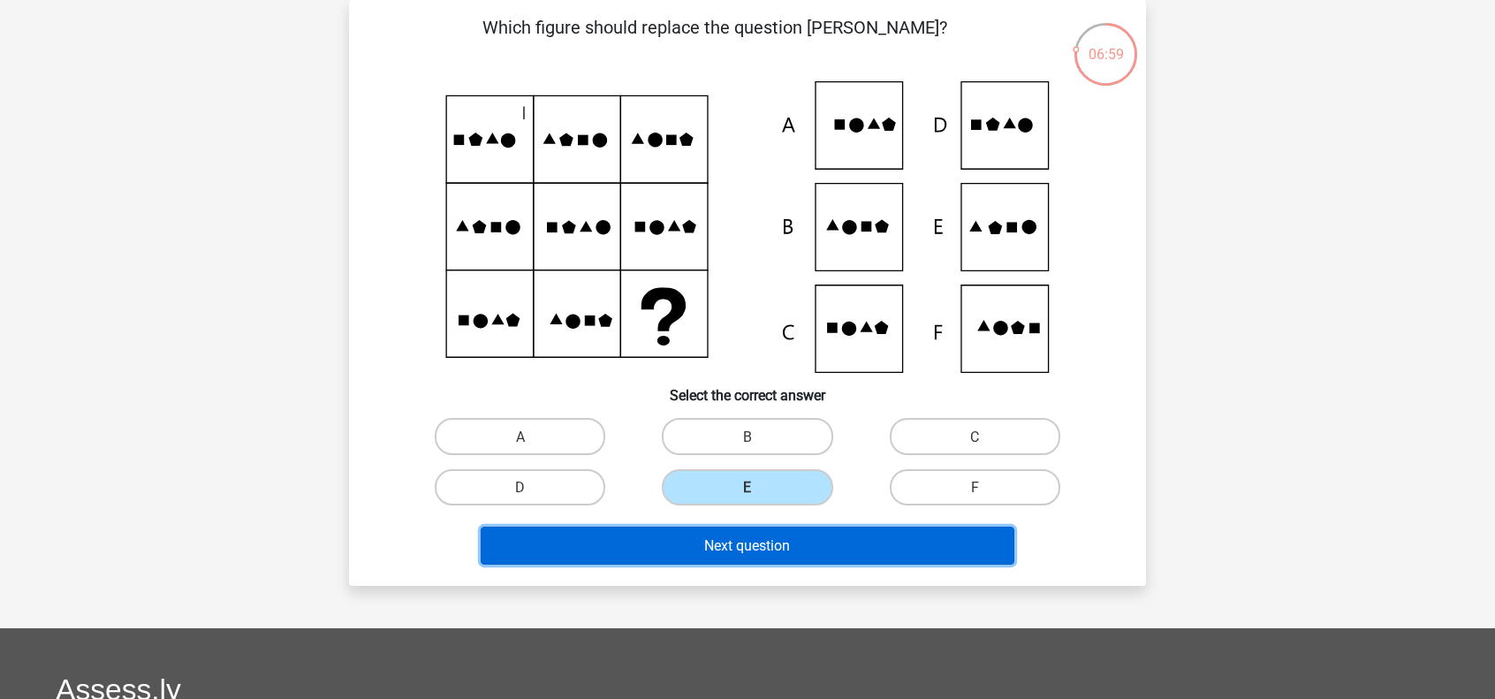
click at [751, 545] on font "Next question" at bounding box center [747, 545] width 86 height 17
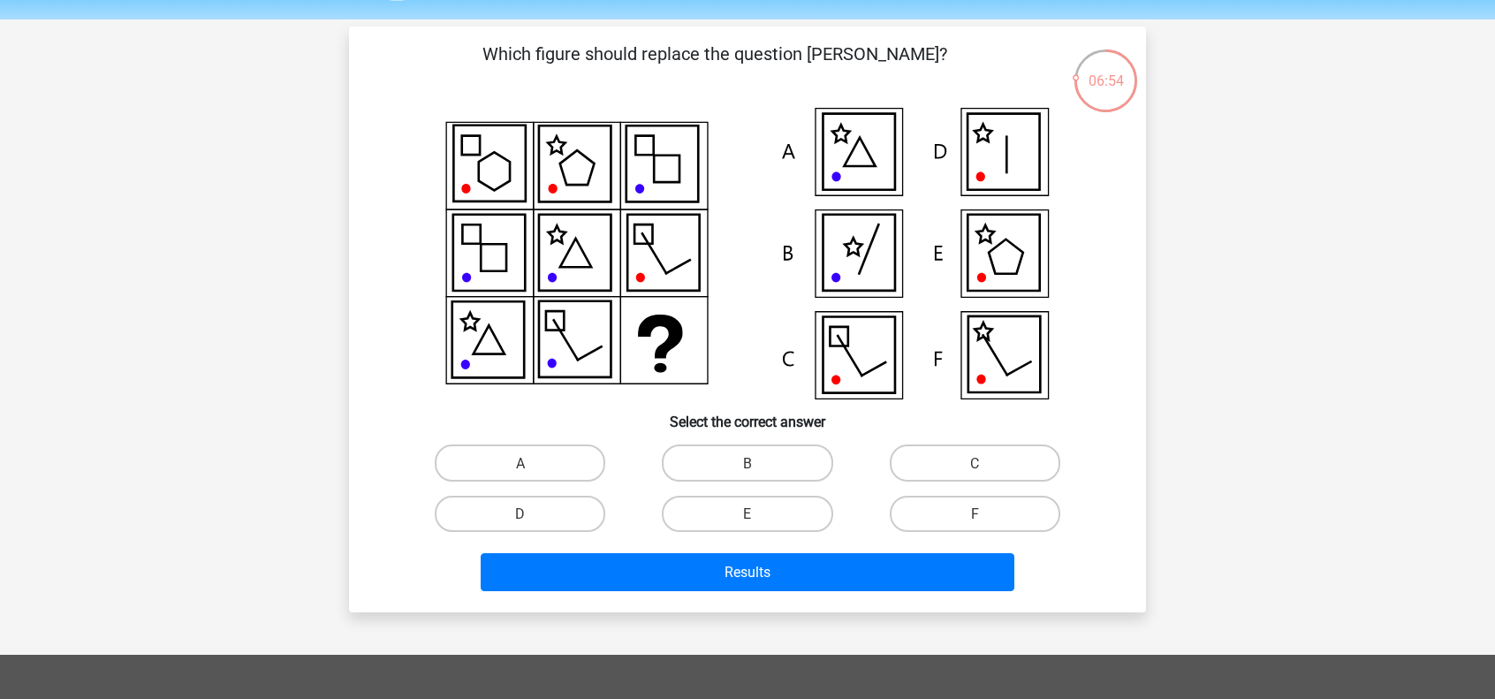
scroll to position [47, 0]
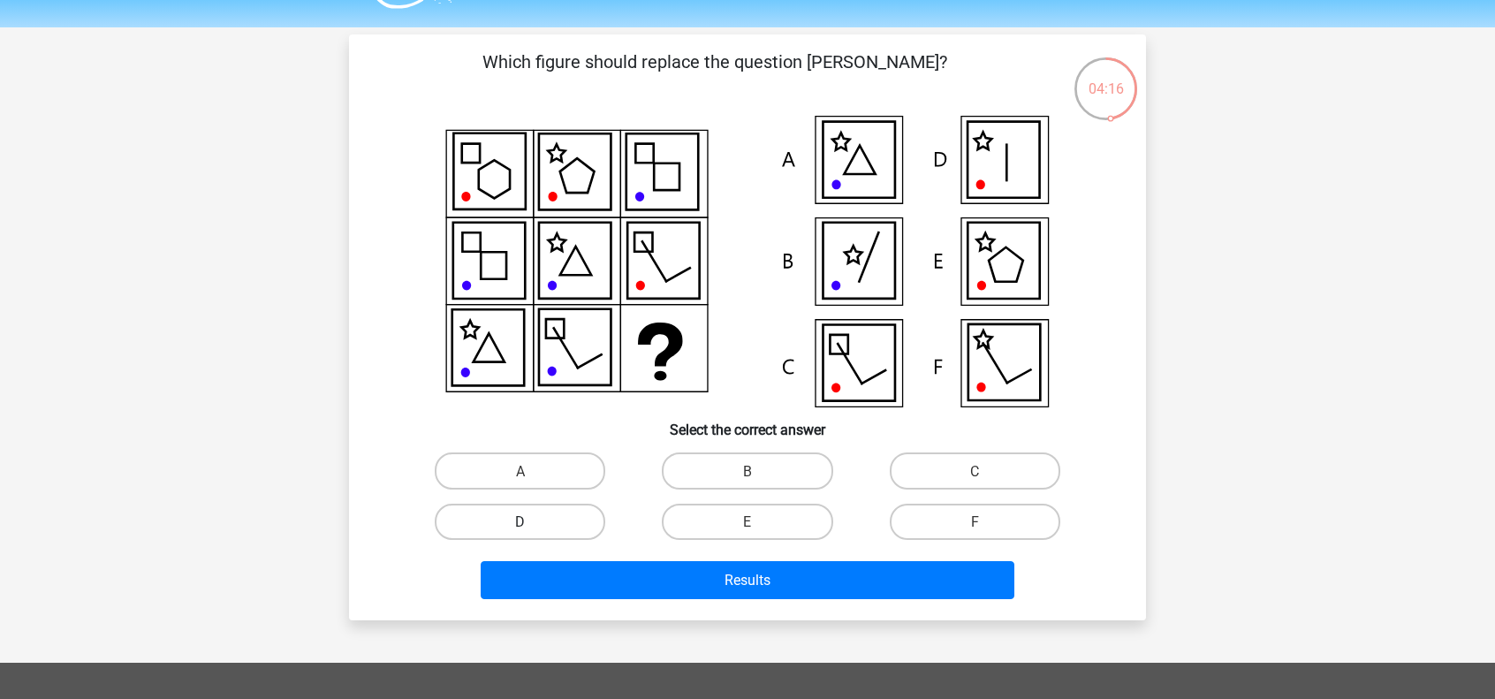
click at [581, 519] on label "D" at bounding box center [520, 522] width 171 height 36
click at [532, 521] on input "D" at bounding box center [525, 526] width 11 height 11
radio input "true"
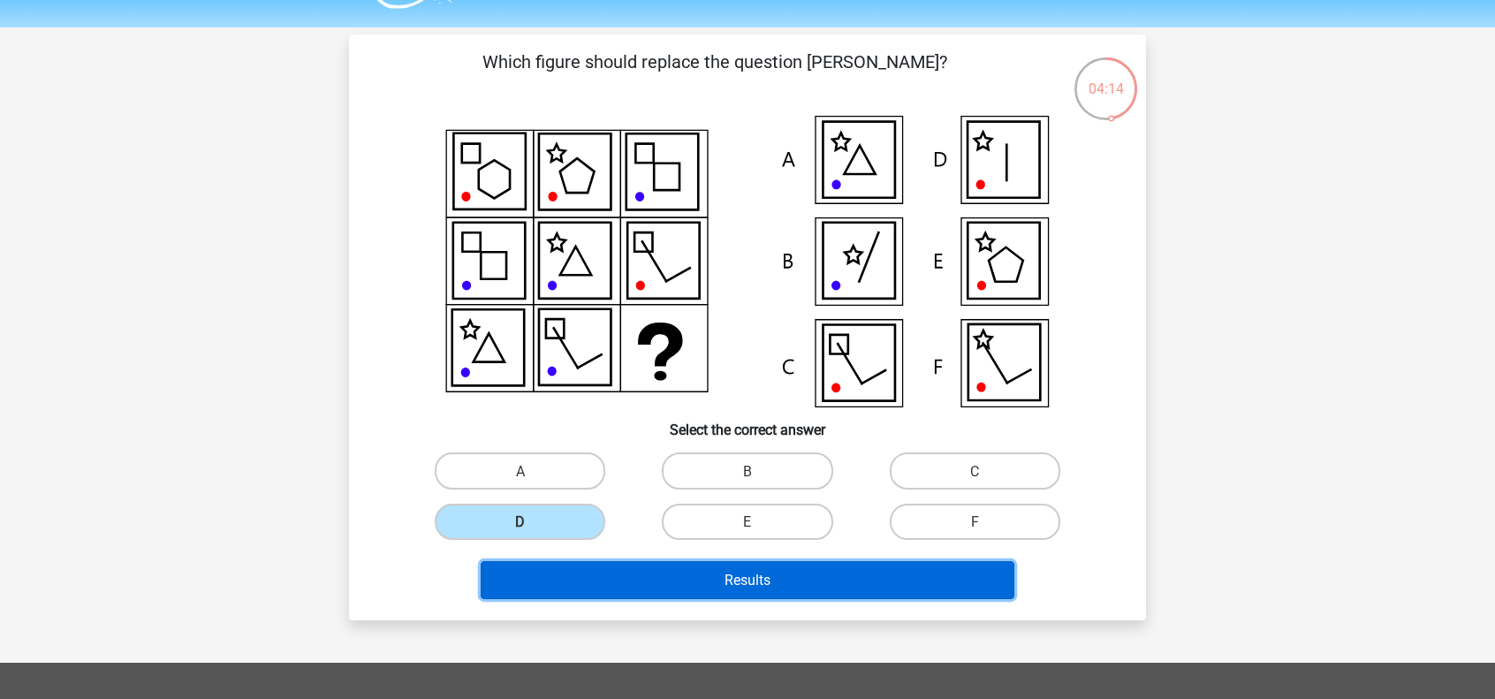
click at [686, 577] on button "Results" at bounding box center [748, 580] width 534 height 38
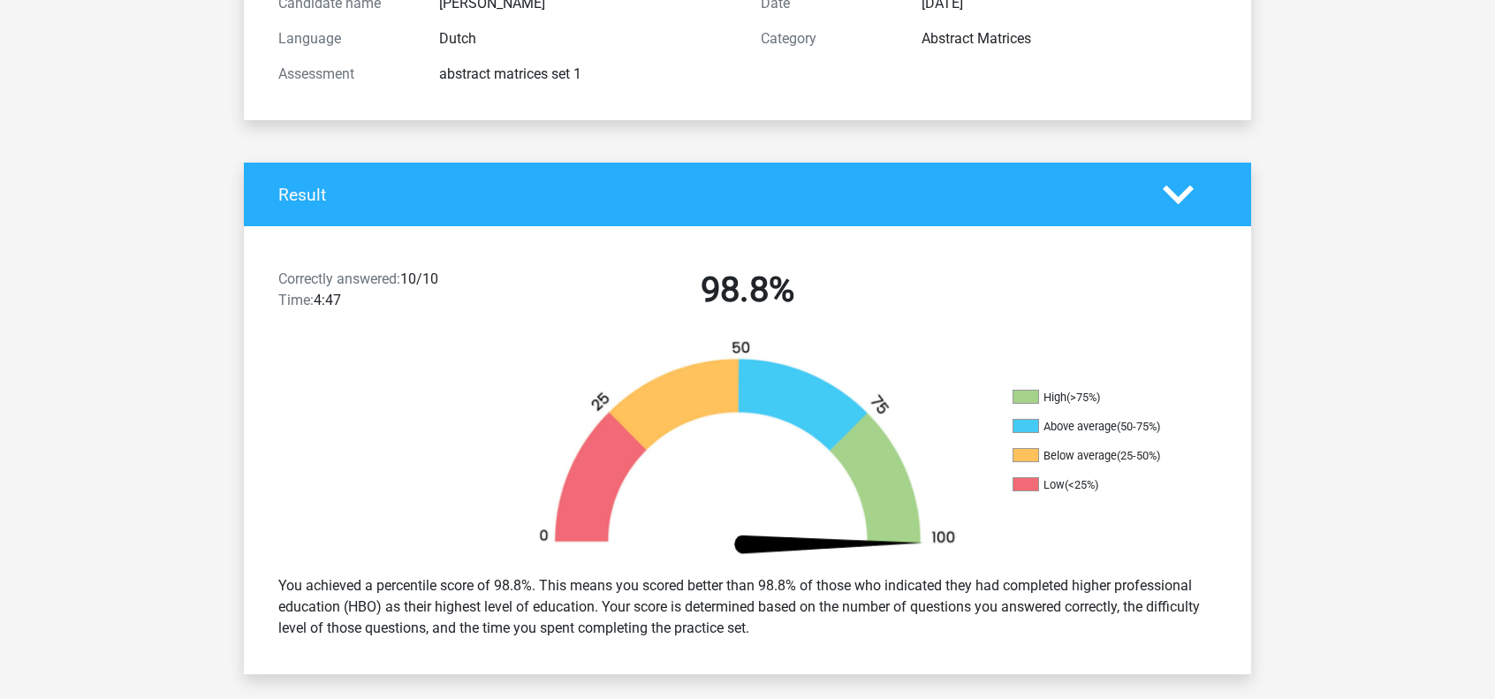
scroll to position [222, 0]
